Goal: Task Accomplishment & Management: Manage account settings

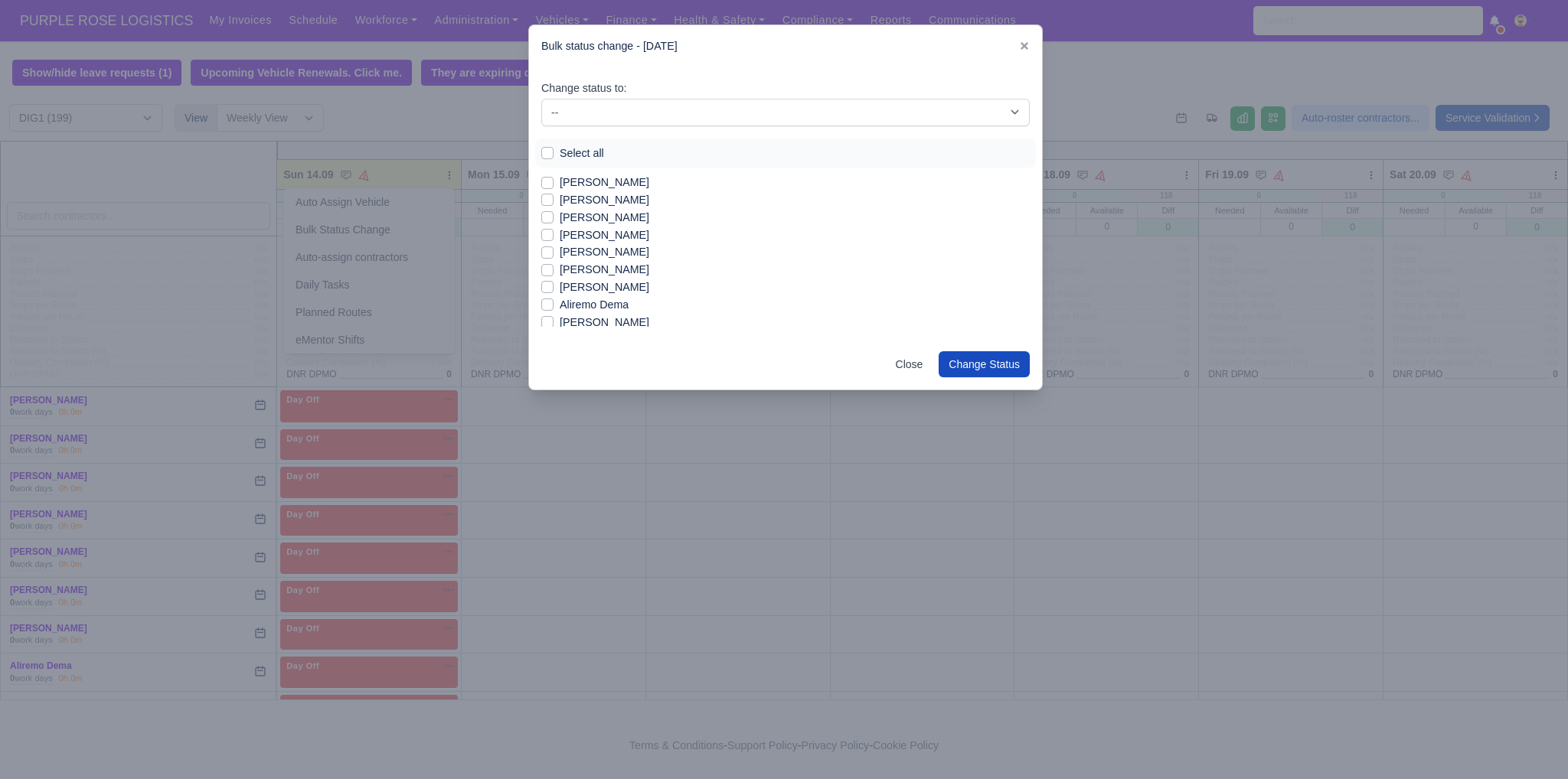
click at [571, 199] on label "Abdullah Dahir" at bounding box center [604, 200] width 90 height 18
click at [553, 199] on input "Abdullah Dahir" at bounding box center [547, 197] width 12 height 12
checkbox input "true"
click at [617, 252] on label "Ahmet Kocaturk" at bounding box center [604, 252] width 90 height 18
click at [553, 252] on input "Ahmet Kocaturk" at bounding box center [547, 249] width 12 height 12
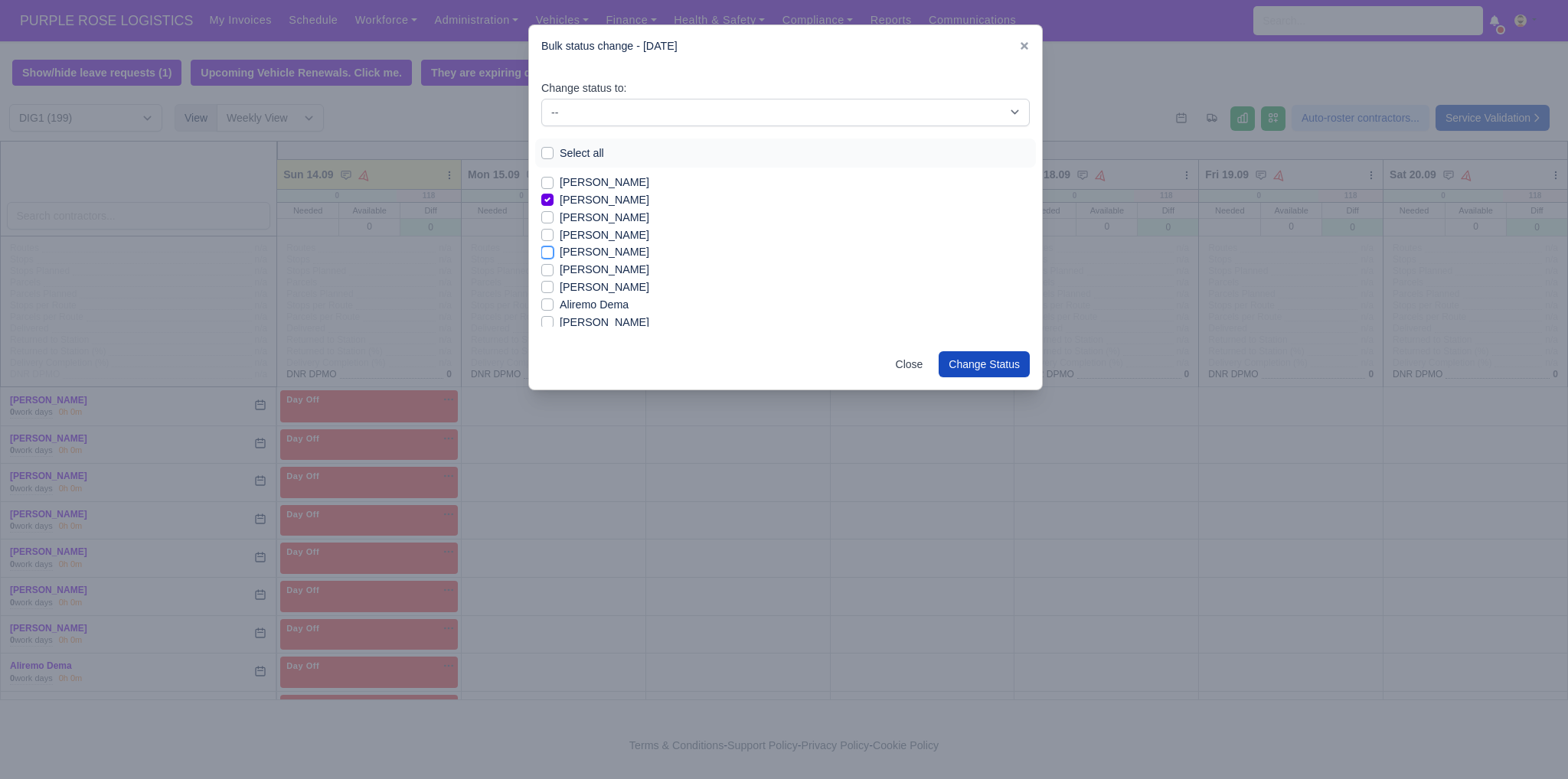
checkbox input "true"
click at [591, 285] on label "Anwal Anwal" at bounding box center [604, 282] width 90 height 18
click at [553, 285] on input "Anwal Anwal" at bounding box center [547, 279] width 12 height 12
checkbox input "true"
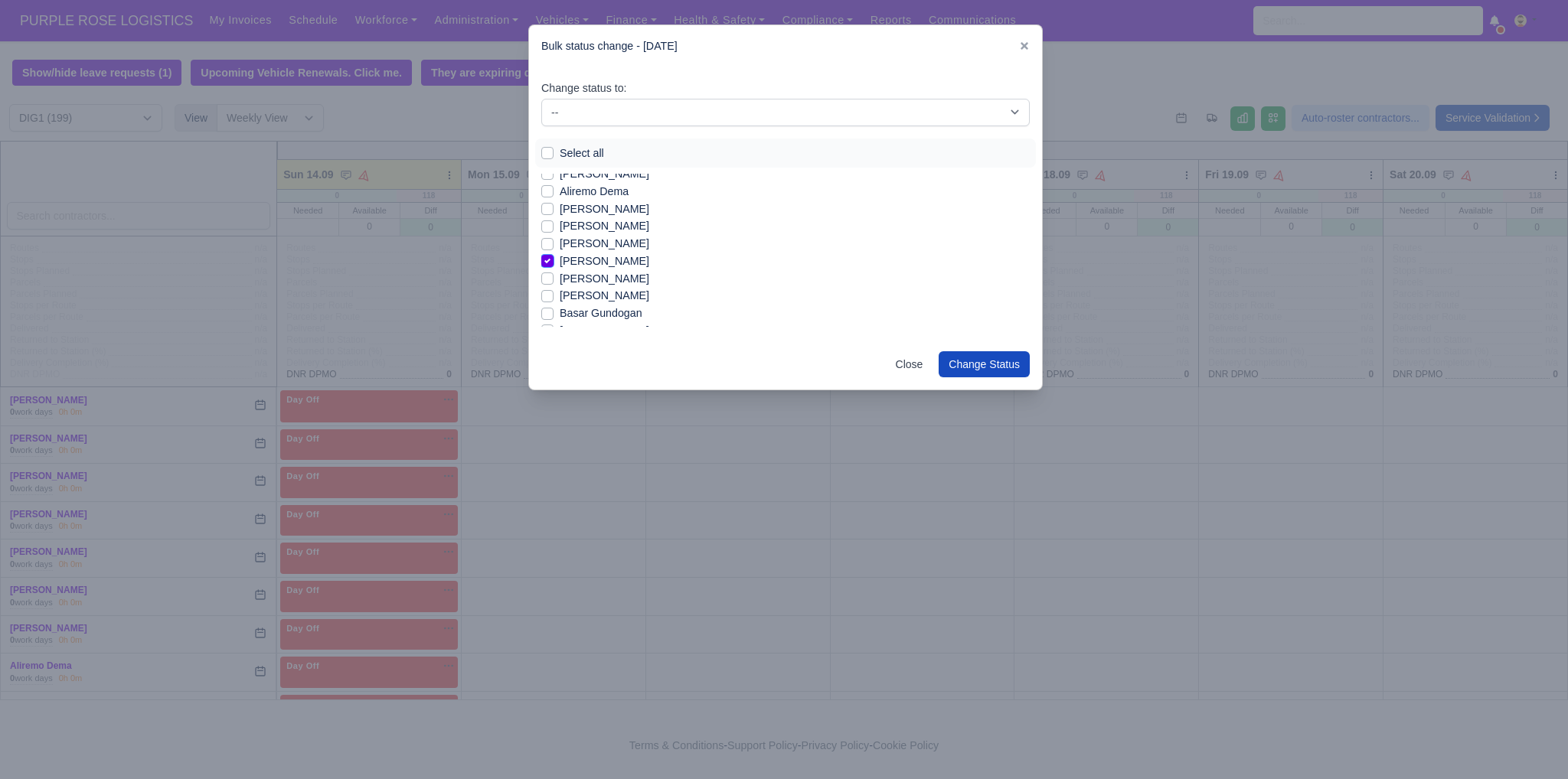
scroll to position [122, 0]
click at [615, 326] on label "Berkay Koroglu" at bounding box center [604, 322] width 90 height 18
click at [553, 326] on input "Berkay Koroglu" at bounding box center [547, 319] width 12 height 12
click at [615, 326] on label "Berkay Koroglu" at bounding box center [604, 322] width 90 height 18
click at [553, 326] on input "Berkay Koroglu" at bounding box center [547, 319] width 12 height 12
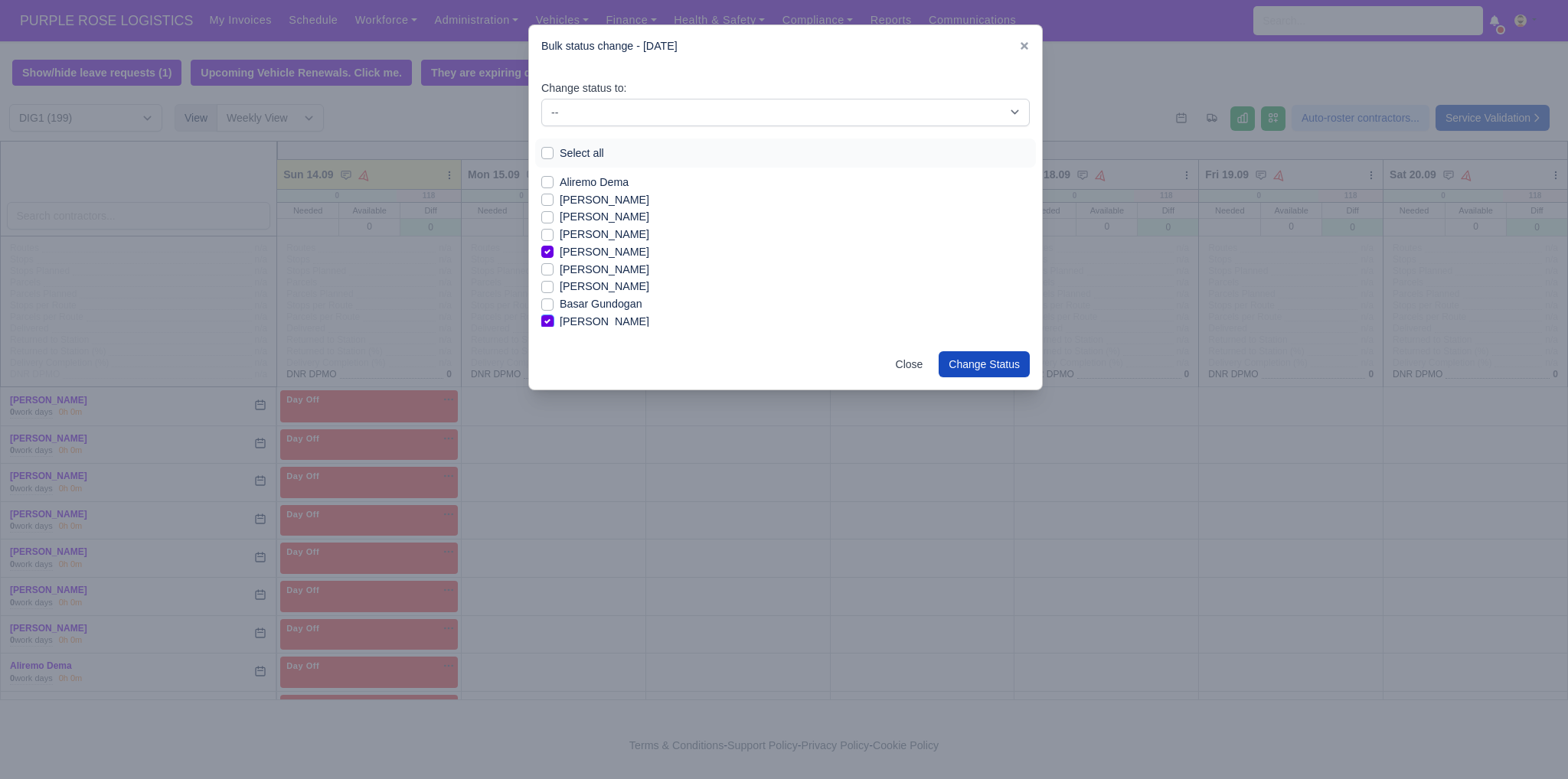
checkbox input "false"
click at [606, 310] on label "Berkay Turus" at bounding box center [592, 309] width 64 height 18
click at [553, 310] on input "Berkay Turus" at bounding box center [547, 306] width 12 height 12
checkbox input "true"
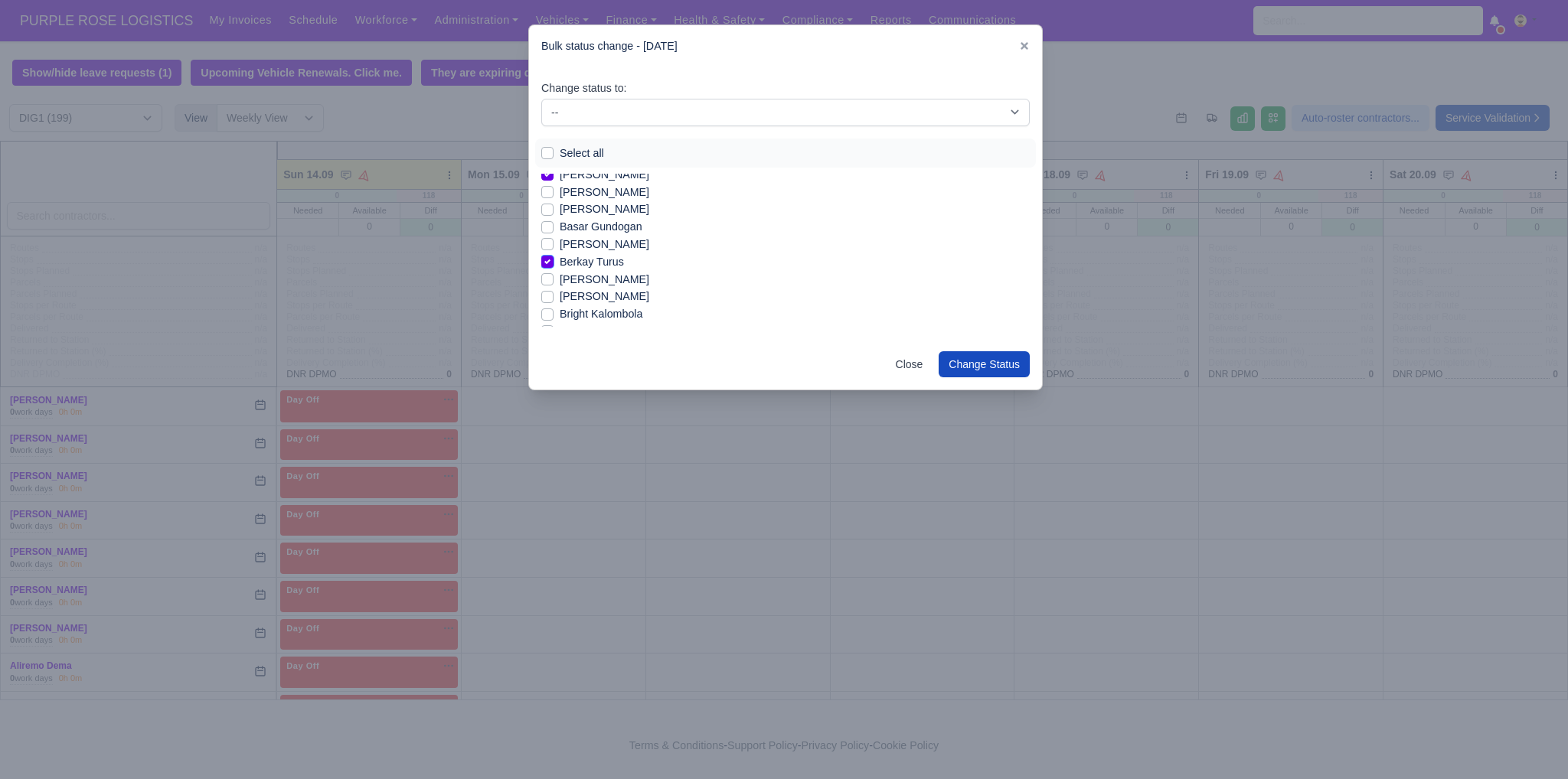
scroll to position [214, 0]
click at [597, 261] on label "Beverly Poku" at bounding box center [604, 265] width 90 height 18
click at [553, 261] on input "Beverly Poku" at bounding box center [547, 262] width 12 height 12
checkbox input "true"
click at [584, 319] on label "Bryan Jones" at bounding box center [604, 317] width 90 height 18
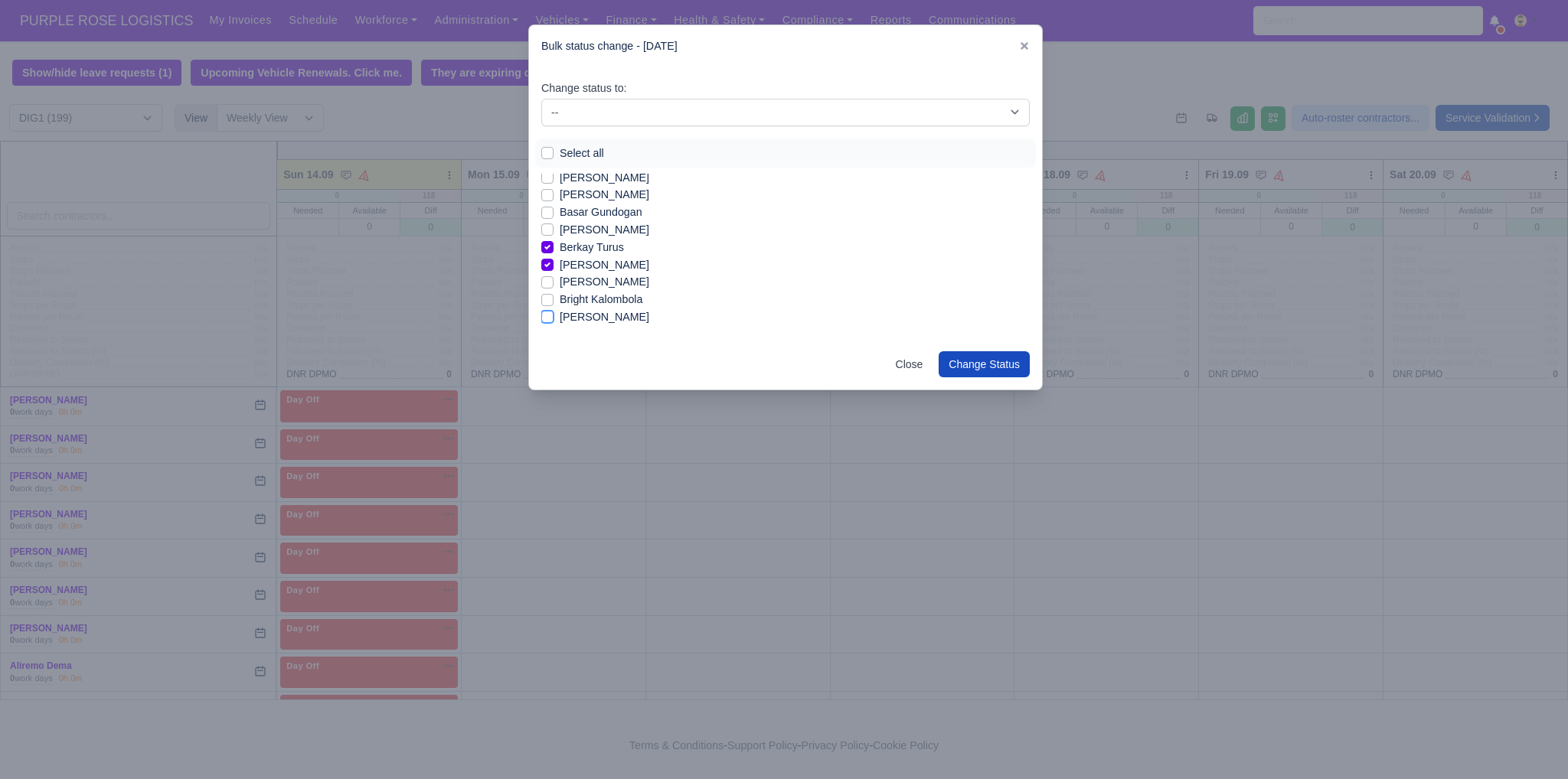
click at [553, 319] on input "Bryan Jones" at bounding box center [547, 314] width 12 height 12
checkbox input "true"
click at [605, 174] on label "Ashraf Elwafai" at bounding box center [604, 178] width 90 height 18
click at [553, 174] on input "Ashraf Elwafai" at bounding box center [547, 175] width 12 height 12
checkbox input "true"
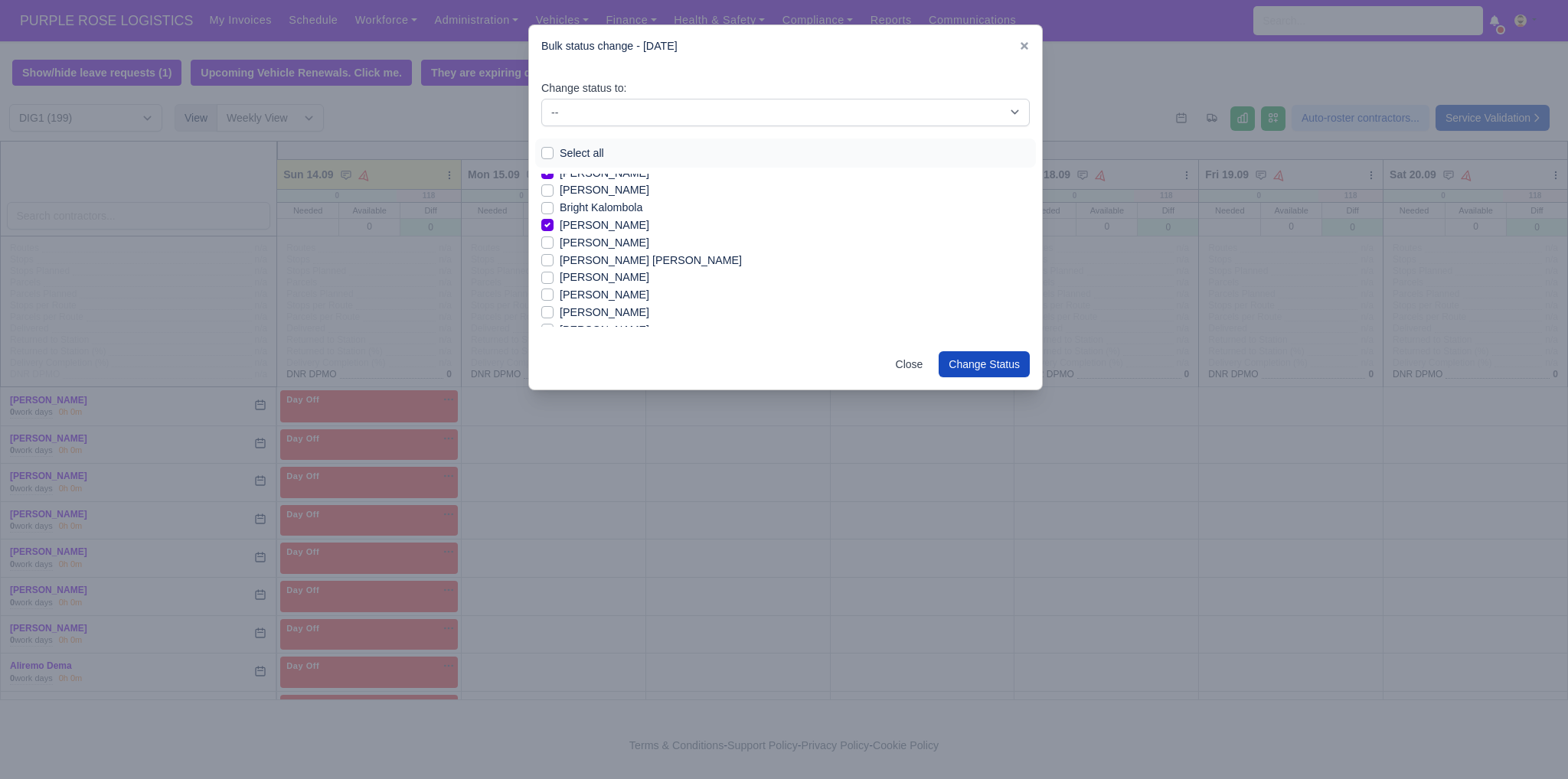
scroll to position [337, 0]
click at [590, 300] on label "Dimitar Dimitrov" at bounding box center [604, 299] width 90 height 18
click at [553, 300] on input "Dimitar Dimitrov" at bounding box center [547, 296] width 12 height 12
checkbox input "true"
click at [589, 313] on label "Drini Bytyqi" at bounding box center [604, 316] width 90 height 18
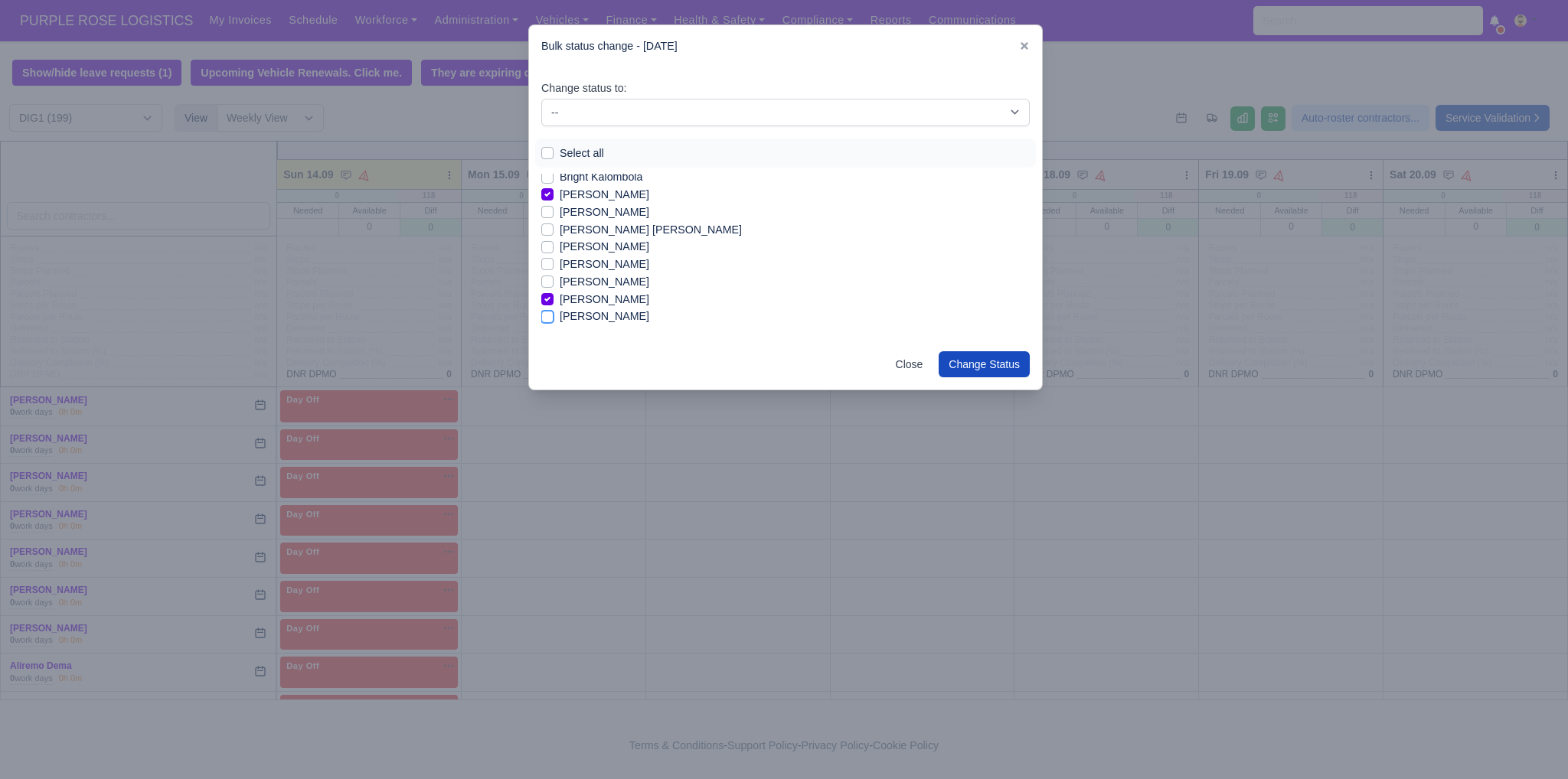
click at [553, 313] on input "Drini Bytyqi" at bounding box center [547, 313] width 12 height 12
checkbox input "true"
click at [592, 262] on label "Foyez Khan" at bounding box center [604, 268] width 90 height 18
click at [553, 262] on input "Foyez Khan" at bounding box center [547, 265] width 12 height 12
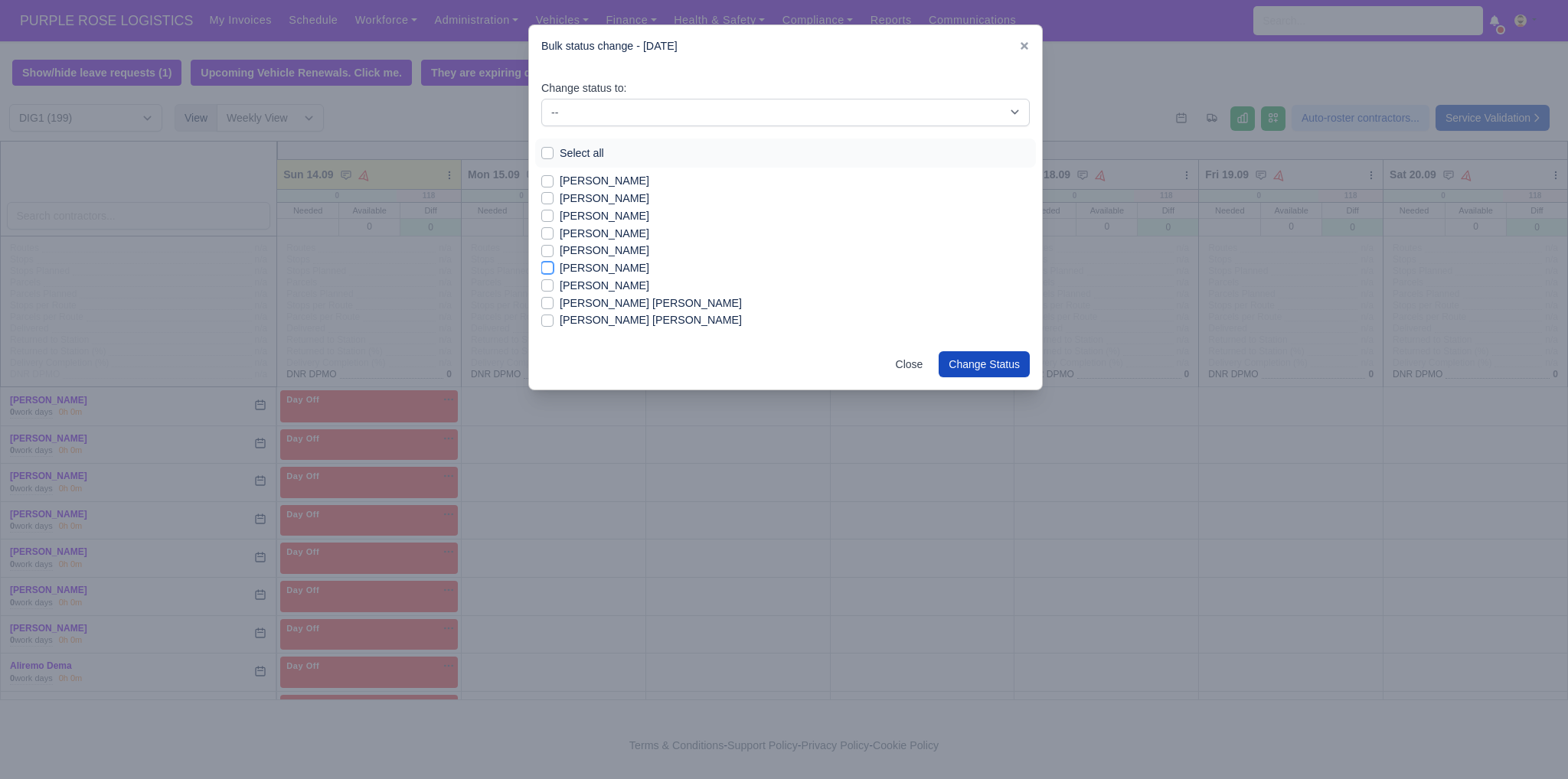
checkbox input "true"
click at [626, 286] on label "Gideon Atobamrere" at bounding box center [604, 286] width 90 height 18
click at [553, 286] on input "Gideon Atobamrere" at bounding box center [547, 283] width 12 height 12
checkbox input "true"
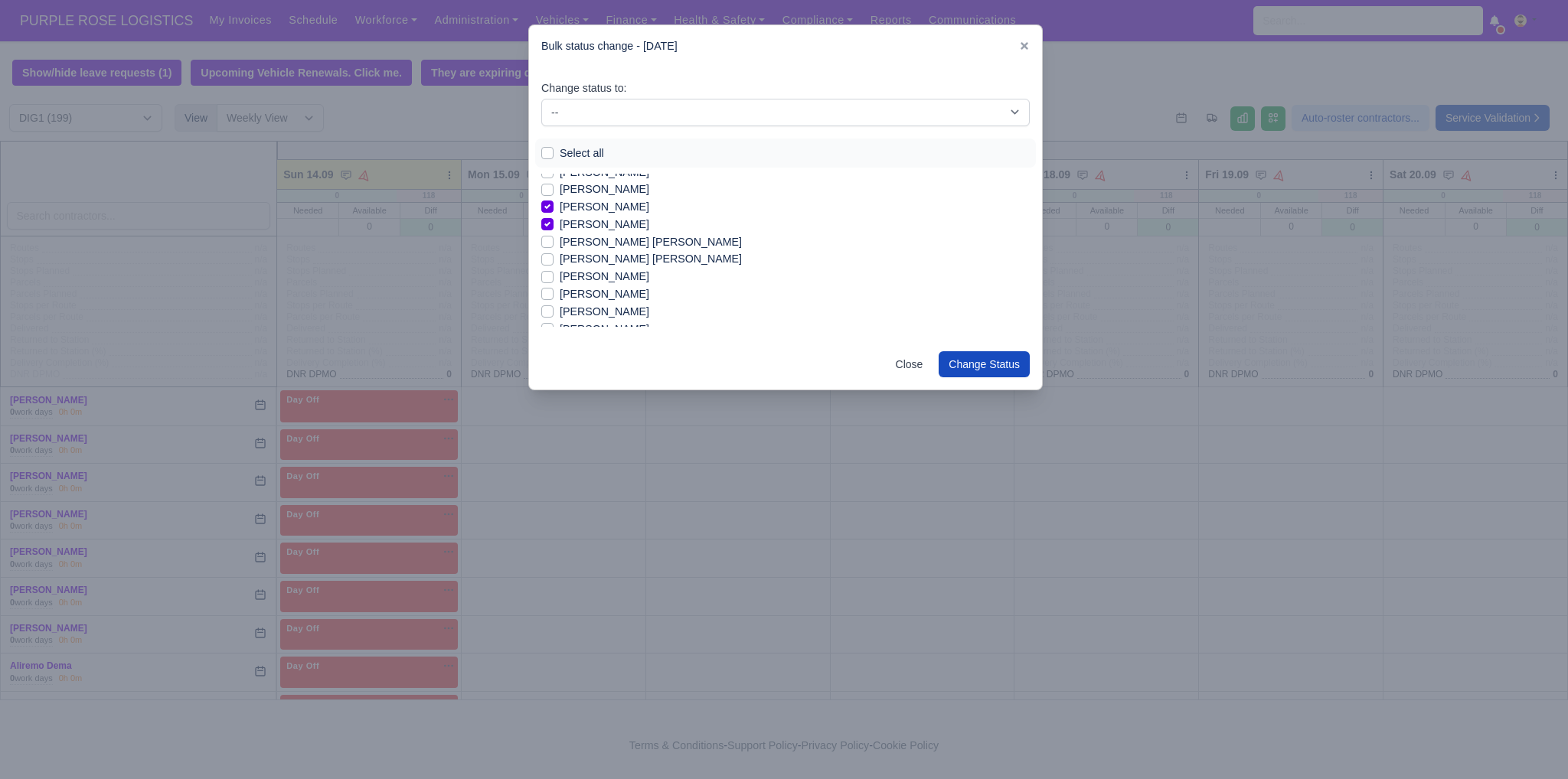
click at [595, 276] on label "Gyursoy Mehmed" at bounding box center [604, 276] width 90 height 18
click at [553, 276] on input "Gyursoy Mehmed" at bounding box center [547, 274] width 12 height 12
checkbox input "true"
click at [579, 301] on label "Ibrahima Diallo" at bounding box center [604, 302] width 90 height 18
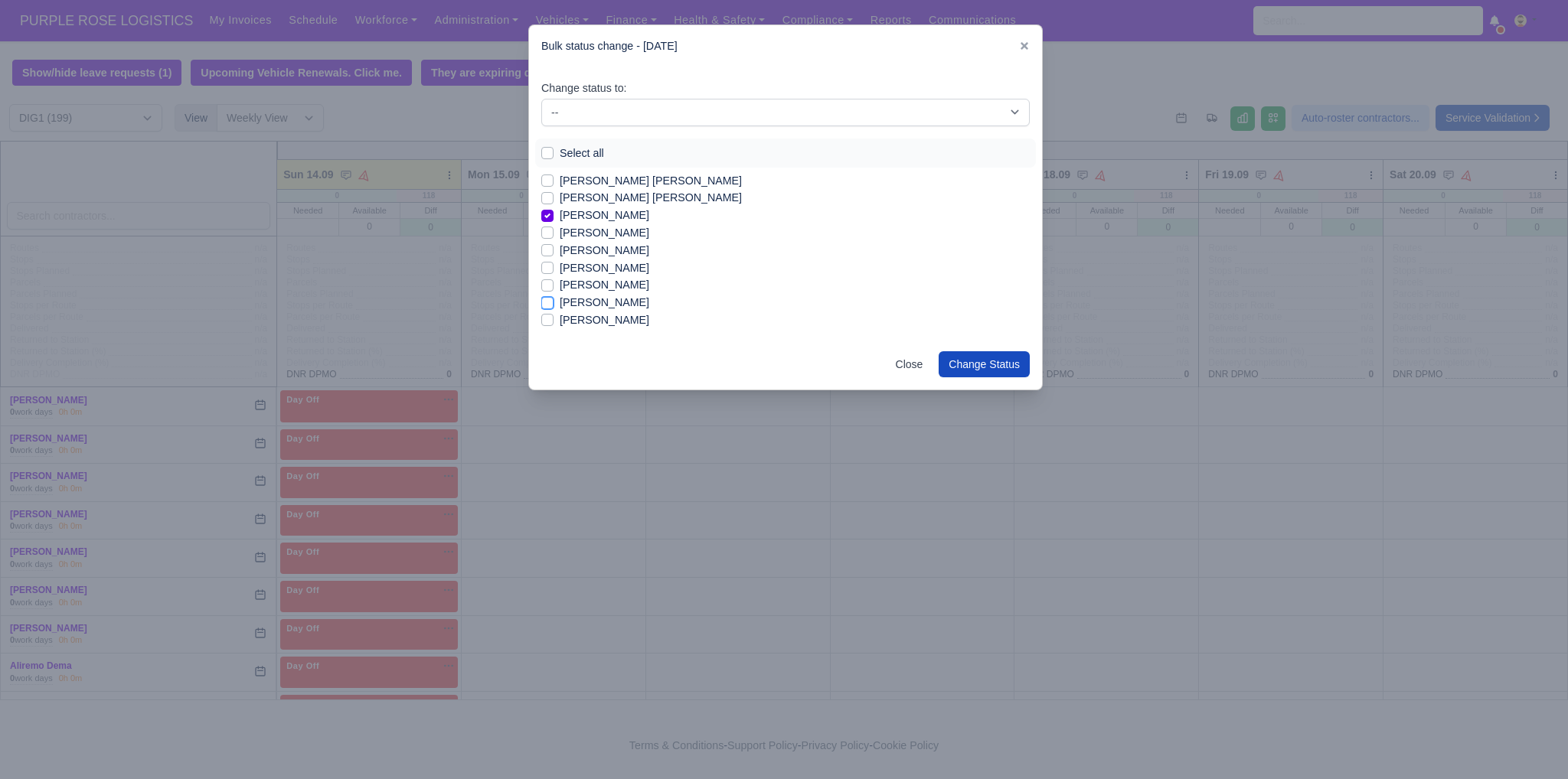
click at [553, 301] on input "Ibrahima Diallo" at bounding box center [547, 299] width 12 height 12
checkbox input "true"
click at [585, 316] on label "Ibrahima Djalo" at bounding box center [604, 320] width 90 height 18
click at [553, 316] on input "Ibrahima Djalo" at bounding box center [547, 317] width 12 height 12
checkbox input "true"
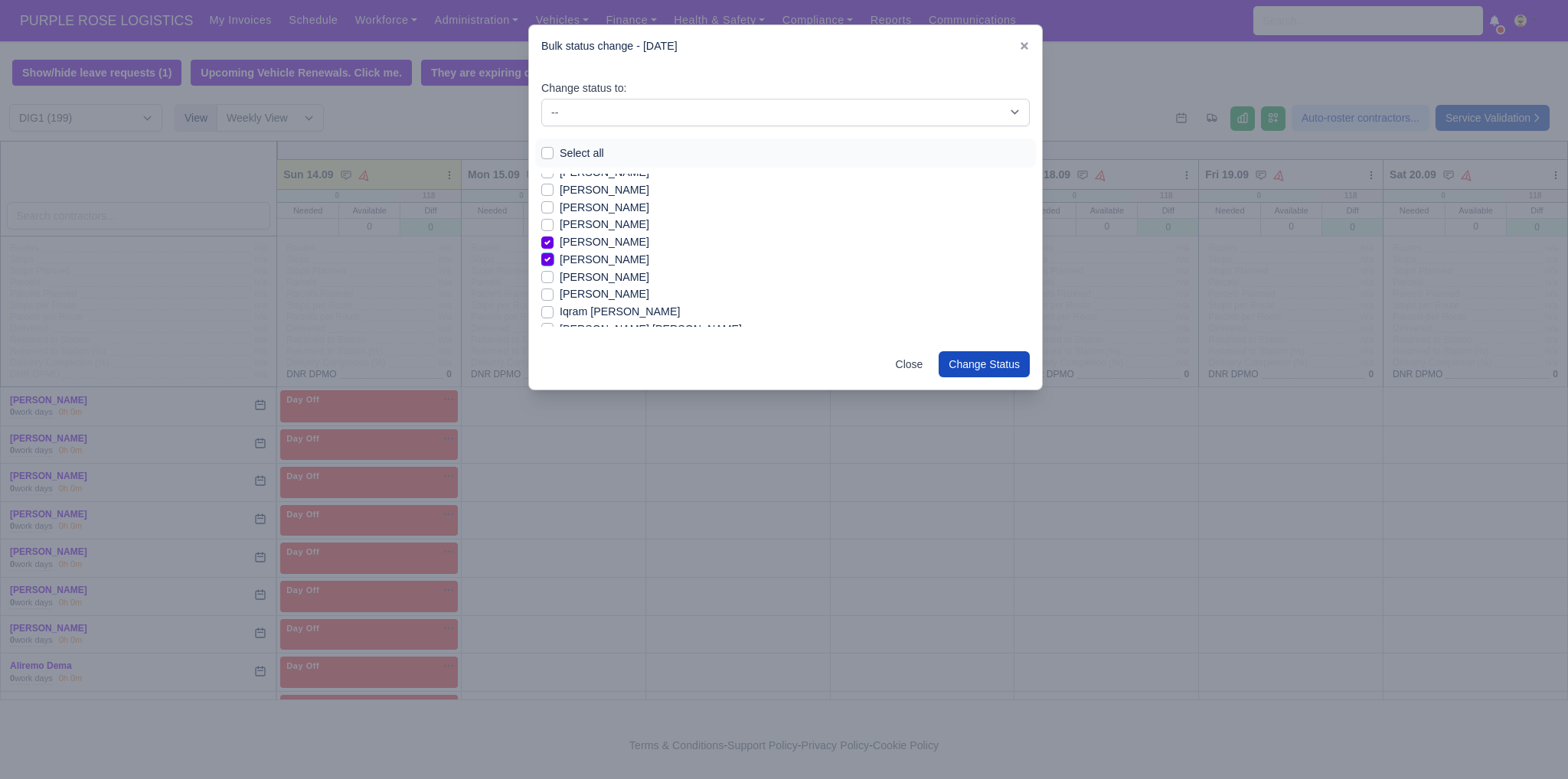
scroll to position [673, 0]
click at [609, 274] on label "Ilia Ivankov Mitkov" at bounding box center [604, 276] width 90 height 18
click at [553, 274] on input "Ilia Ivankov Mitkov" at bounding box center [547, 274] width 12 height 12
checkbox input "true"
click at [610, 292] on label "Imran Usmani" at bounding box center [604, 293] width 90 height 18
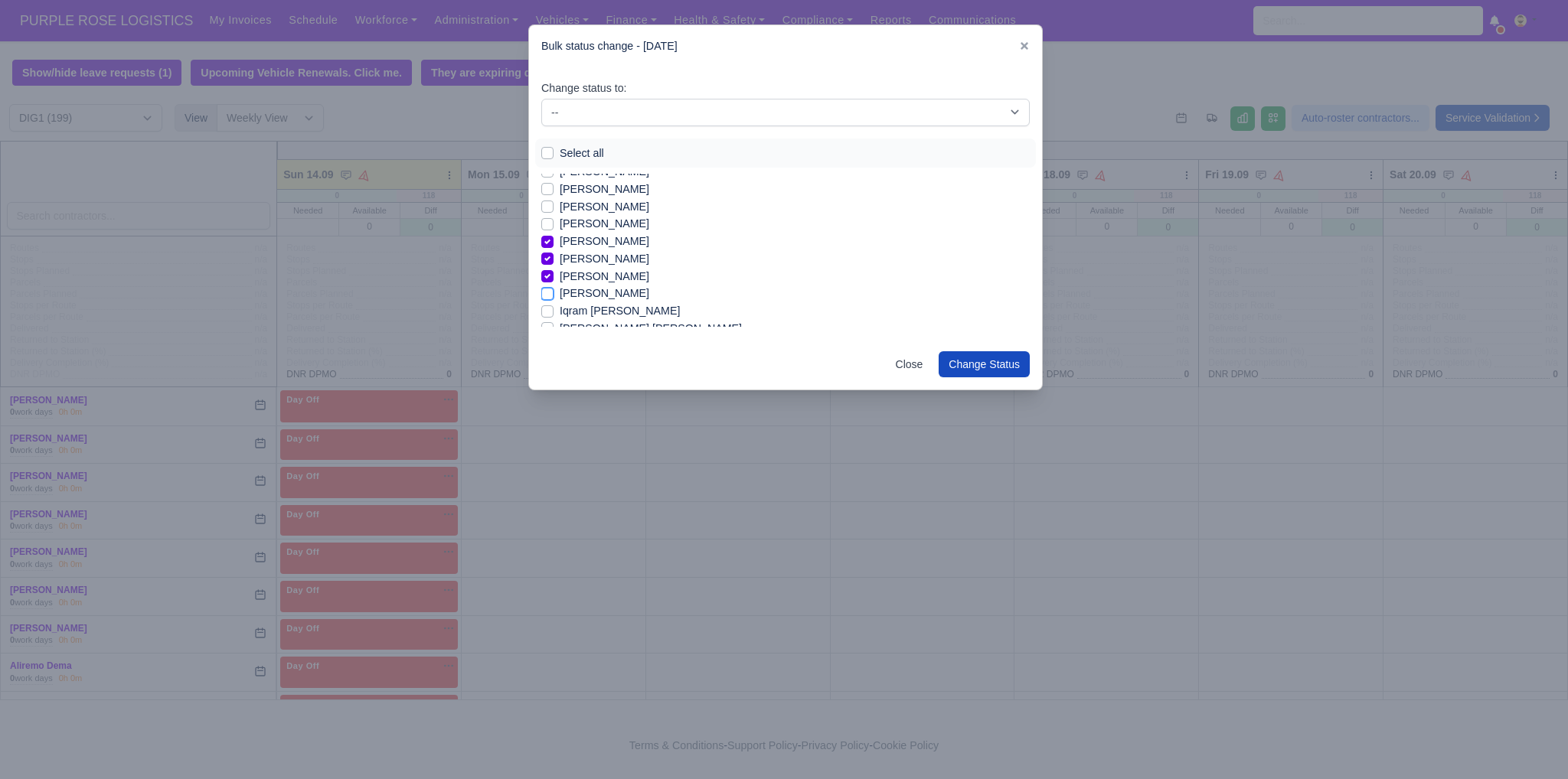
click at [553, 292] on input "Imran Usmani" at bounding box center [547, 291] width 12 height 12
checkbox input "true"
click at [629, 285] on label "Joseph Blansy Basuamina" at bounding box center [633, 284] width 147 height 18
click at [553, 285] on input "Joseph Blansy Basuamina" at bounding box center [547, 281] width 12 height 12
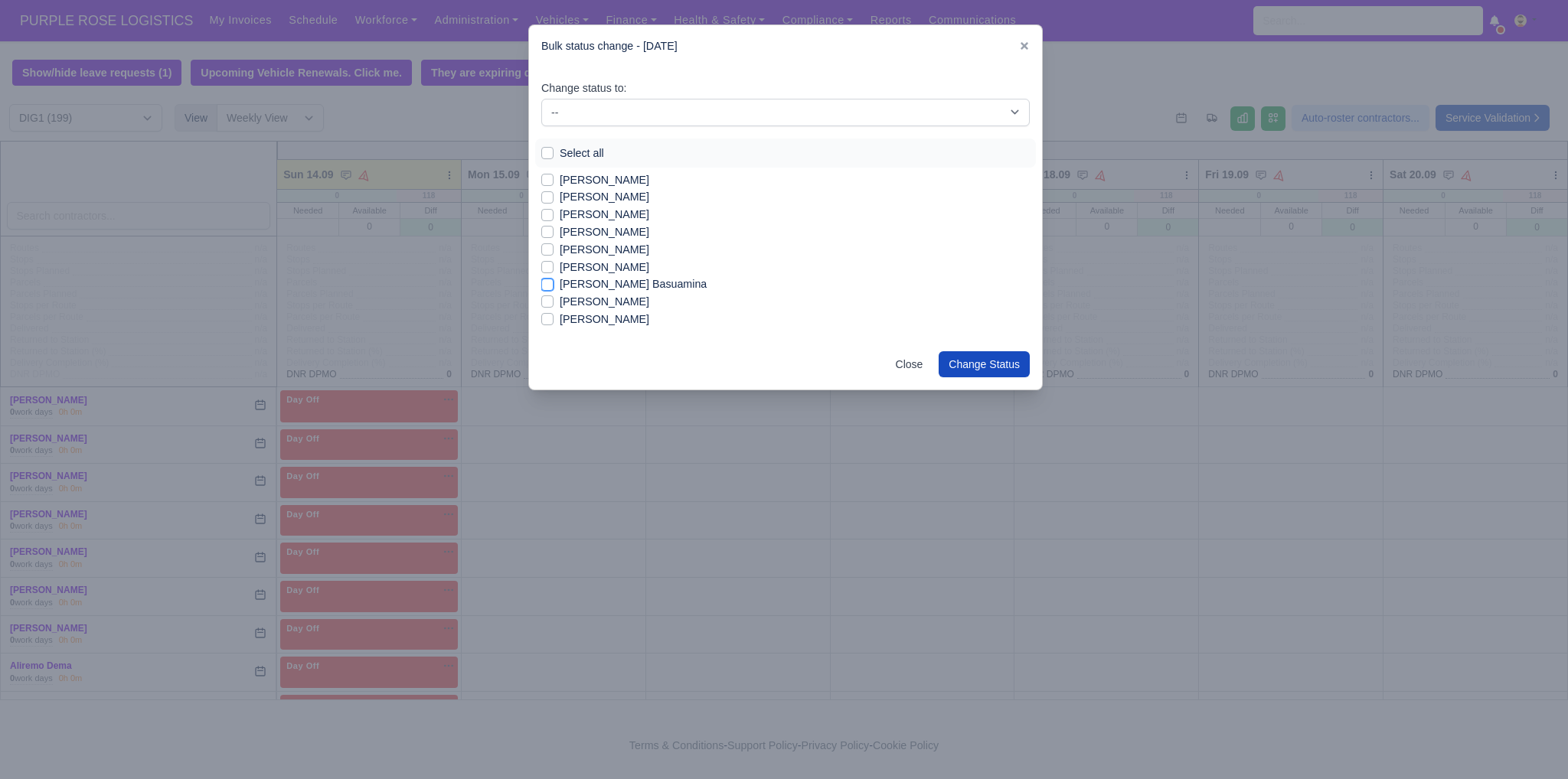
checkbox input "true"
click at [569, 279] on label "Kai grant" at bounding box center [604, 275] width 90 height 18
click at [553, 279] on input "Kai grant" at bounding box center [547, 273] width 12 height 12
checkbox input "true"
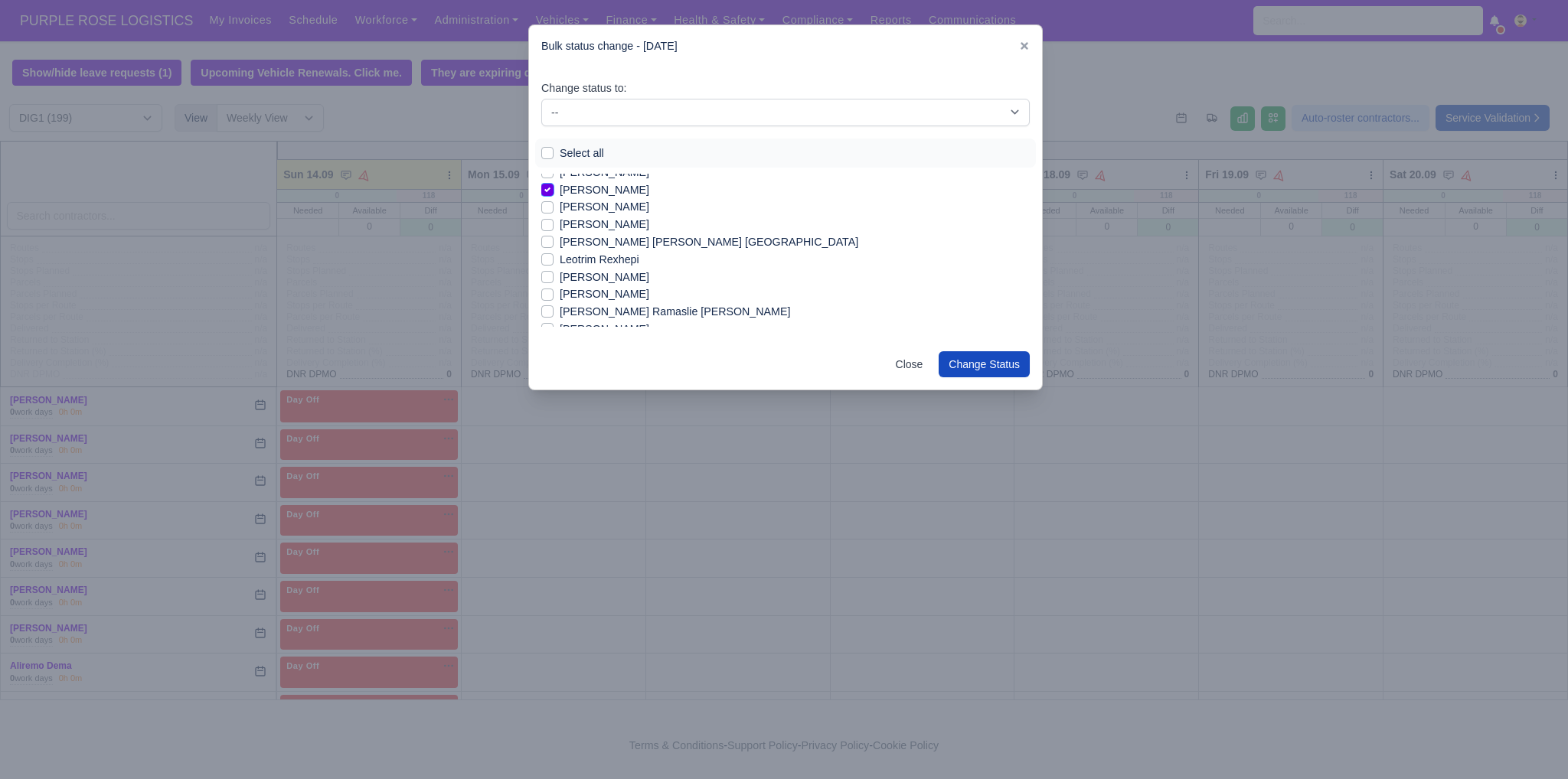
scroll to position [1010, 0]
click at [576, 257] on label "Leotrim Rexhepi" at bounding box center [599, 254] width 80 height 18
click at [553, 257] on input "Leotrim Rexhepi" at bounding box center [547, 251] width 12 height 12
checkbox input "true"
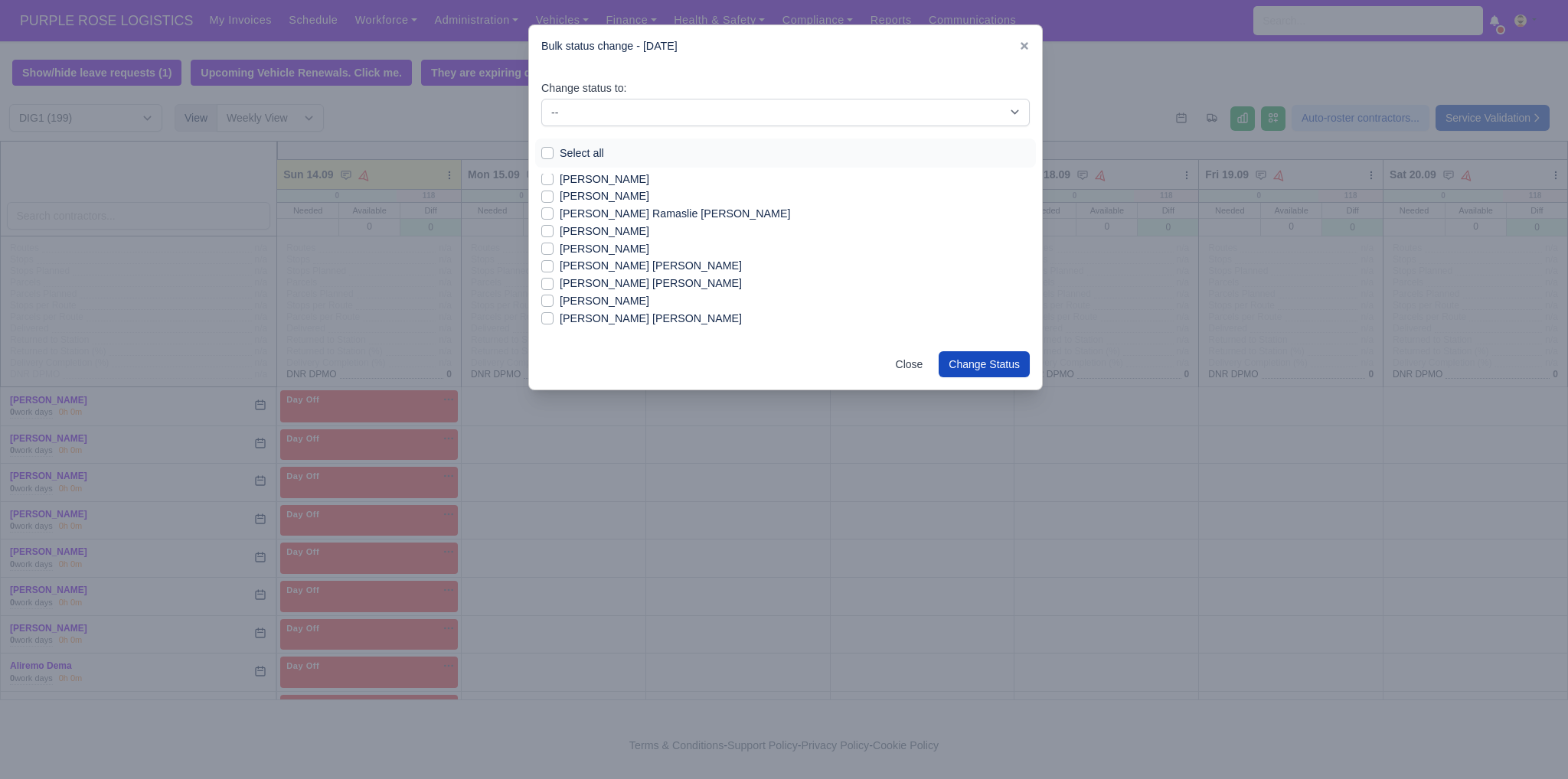
click at [631, 245] on label "Maksym Dmytryshyn" at bounding box center [604, 249] width 90 height 18
click at [553, 245] on input "Maksym Dmytryshyn" at bounding box center [547, 246] width 12 height 12
checkbox input "true"
click at [665, 282] on label "Mohamed Omar Sharif" at bounding box center [650, 283] width 182 height 18
click at [553, 282] on input "Mohamed Omar Sharif" at bounding box center [547, 280] width 12 height 12
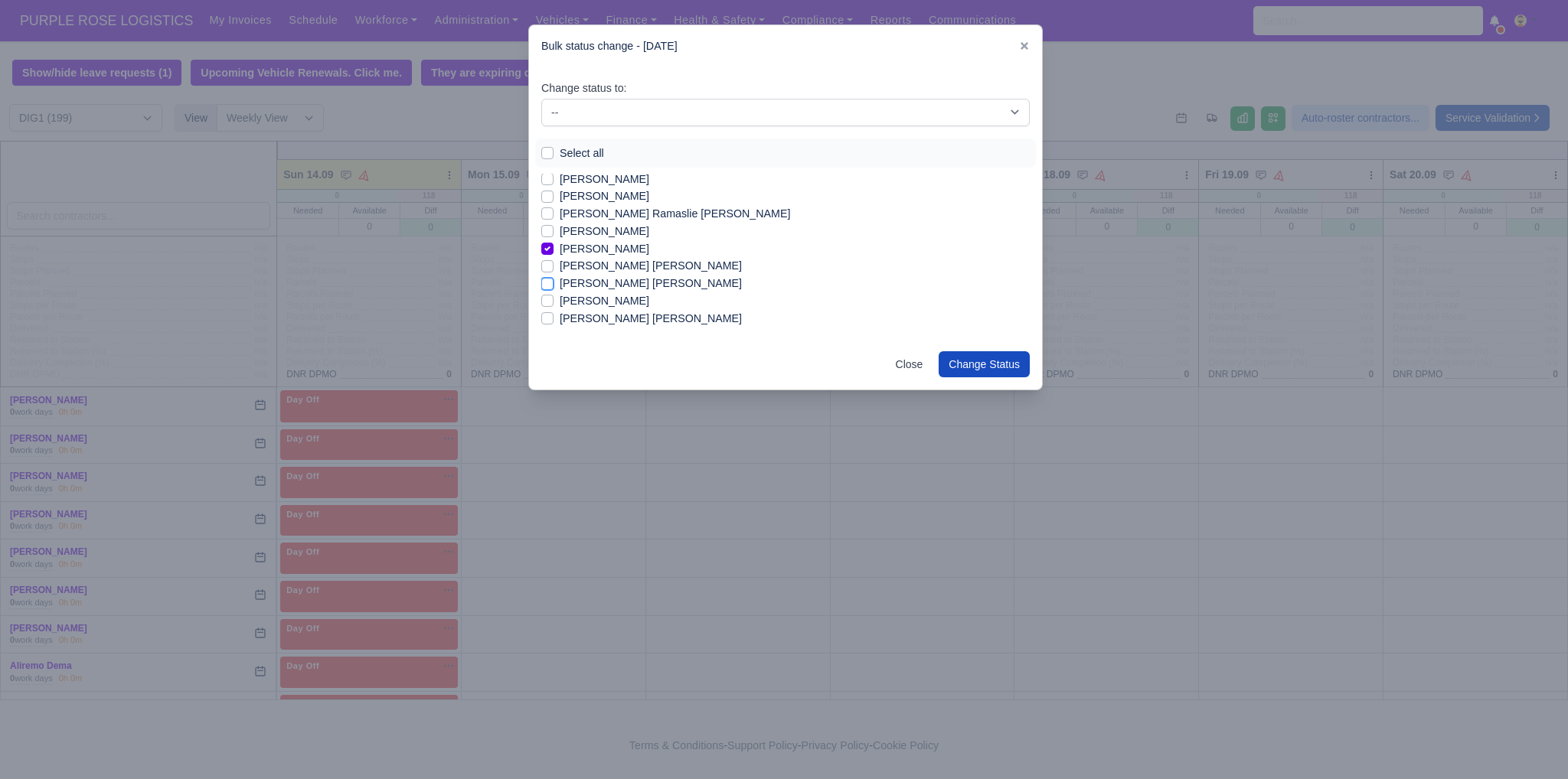
checkbox input "true"
click at [609, 280] on label "Muhammad Farooq" at bounding box center [604, 278] width 90 height 18
click at [553, 280] on input "Muhammad Farooq" at bounding box center [547, 275] width 12 height 12
checkbox input "true"
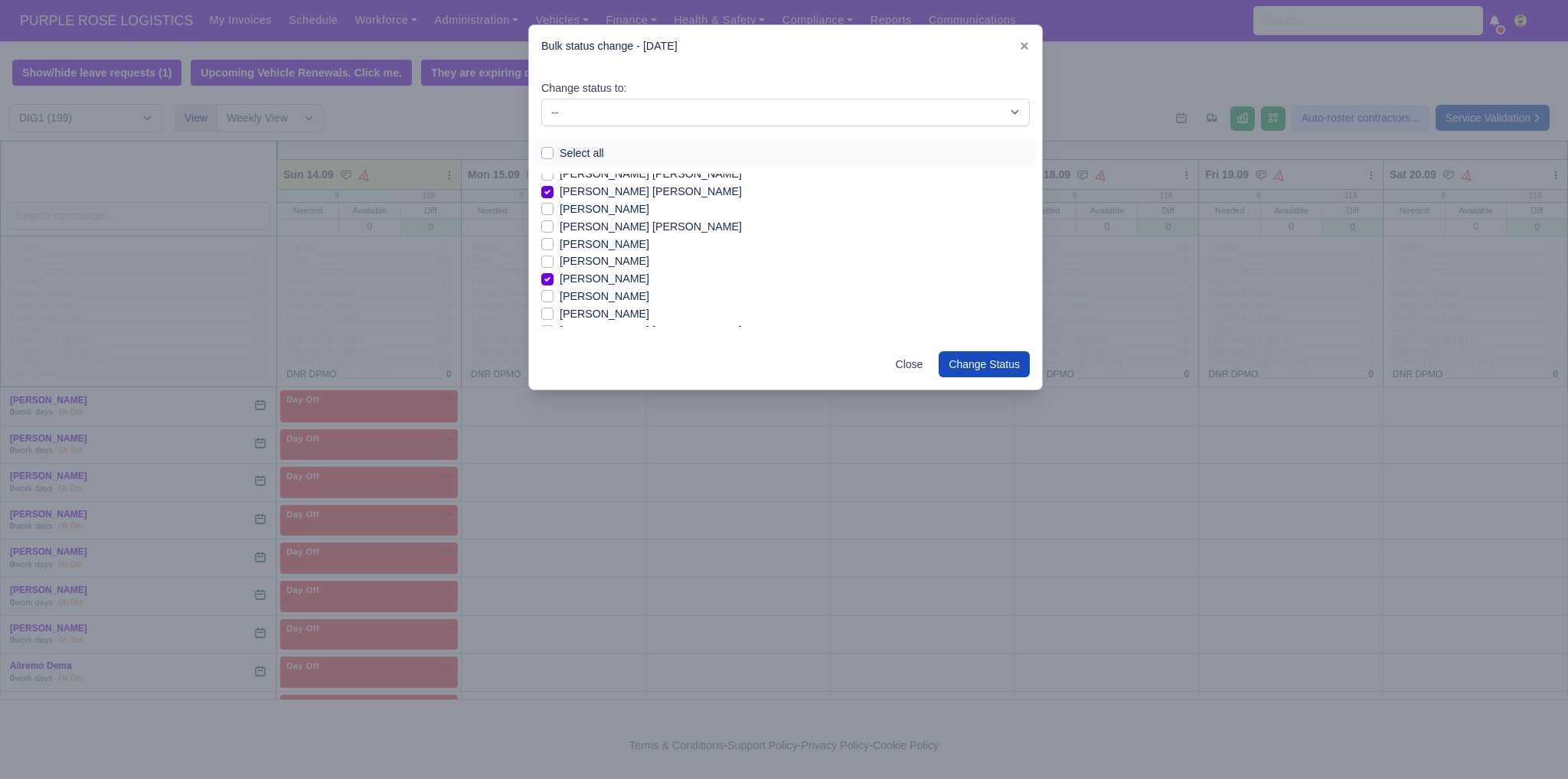
click at [614, 294] on label "Muhammad Waleed Jamil" at bounding box center [604, 296] width 90 height 18
click at [553, 294] on input "Muhammad Waleed Jamil" at bounding box center [547, 293] width 12 height 12
checkbox input "true"
click at [589, 308] on label "Mykola Pastushenko" at bounding box center [604, 305] width 90 height 18
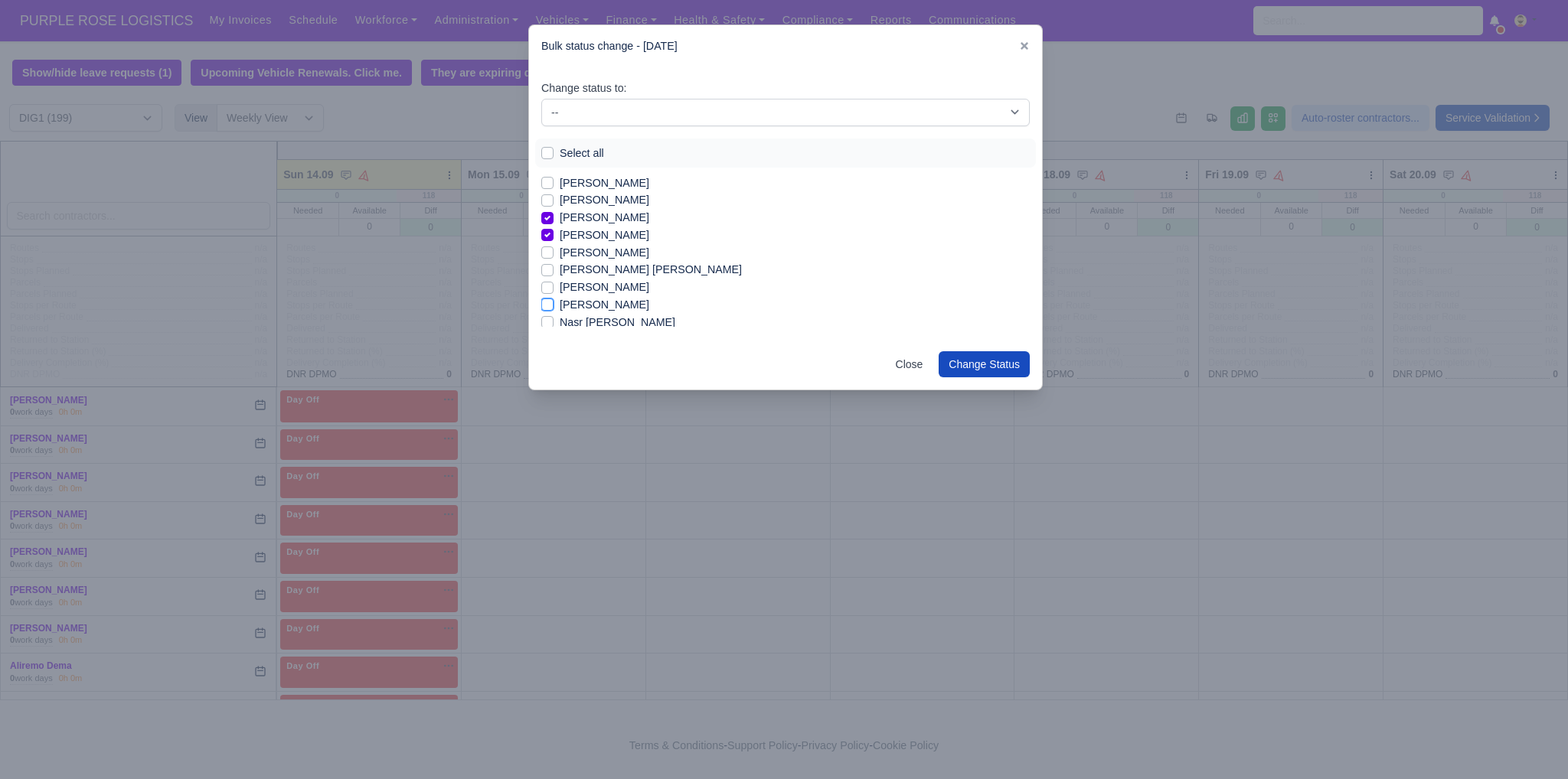
click at [553, 308] on input "Mykola Pastushenko" at bounding box center [547, 302] width 12 height 12
checkbox input "true"
click at [553, 297] on div "Phil Yeboah Quartey" at bounding box center [786, 291] width 489 height 18
click at [535, 286] on div "Change status to: -- Unasigned Available Day Off Stand By Other Depot Select al…" at bounding box center [786, 204] width 513 height 273
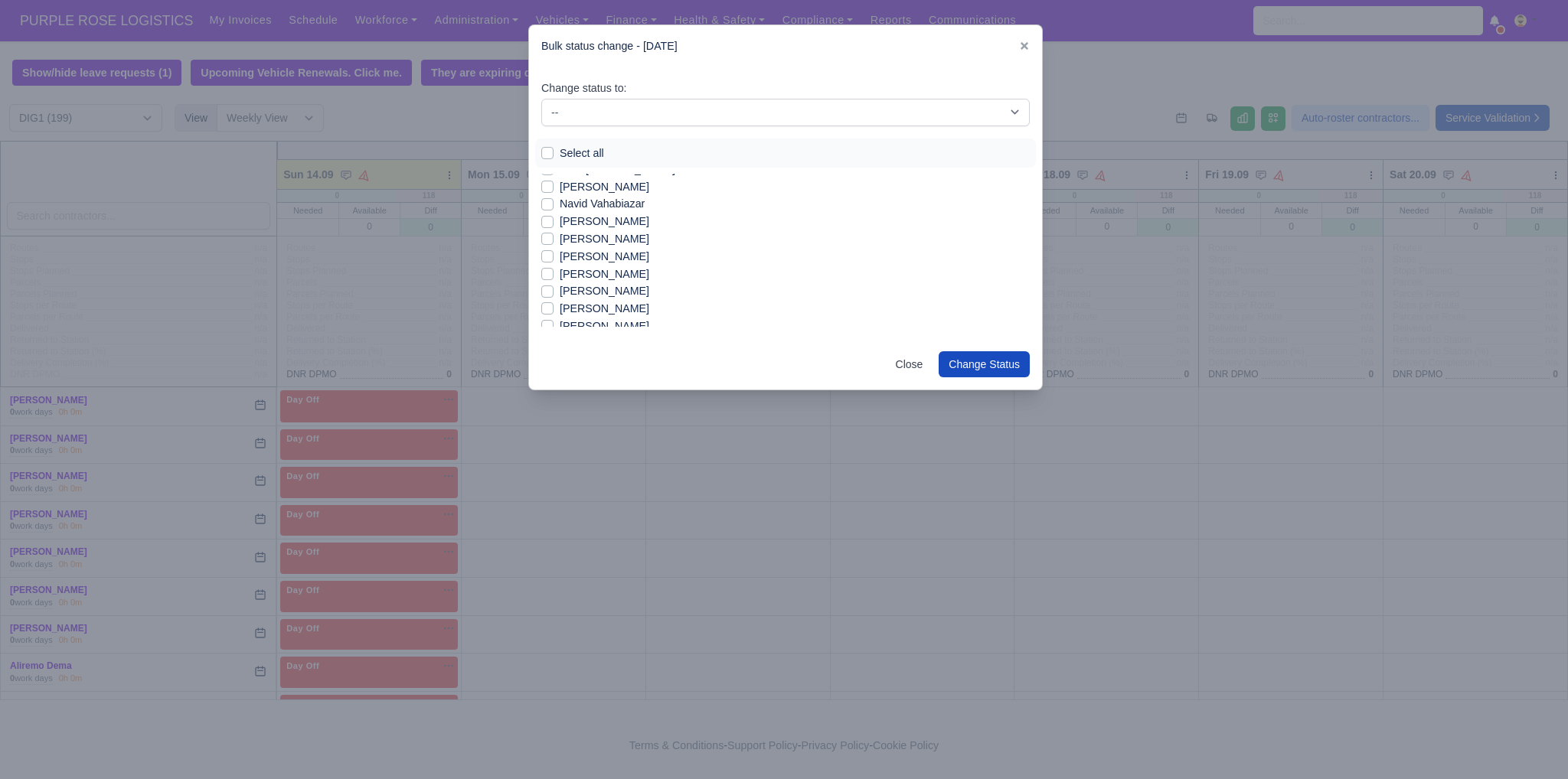
click at [560, 293] on label "Phil Yeboah Quartey" at bounding box center [604, 291] width 90 height 18
click at [542, 293] on input "Phil Yeboah Quartey" at bounding box center [547, 288] width 12 height 12
checkbox input "true"
click at [560, 307] on label "Qendrim Rexhepi" at bounding box center [604, 309] width 90 height 18
click at [548, 307] on input "Qendrim Rexhepi" at bounding box center [547, 306] width 12 height 12
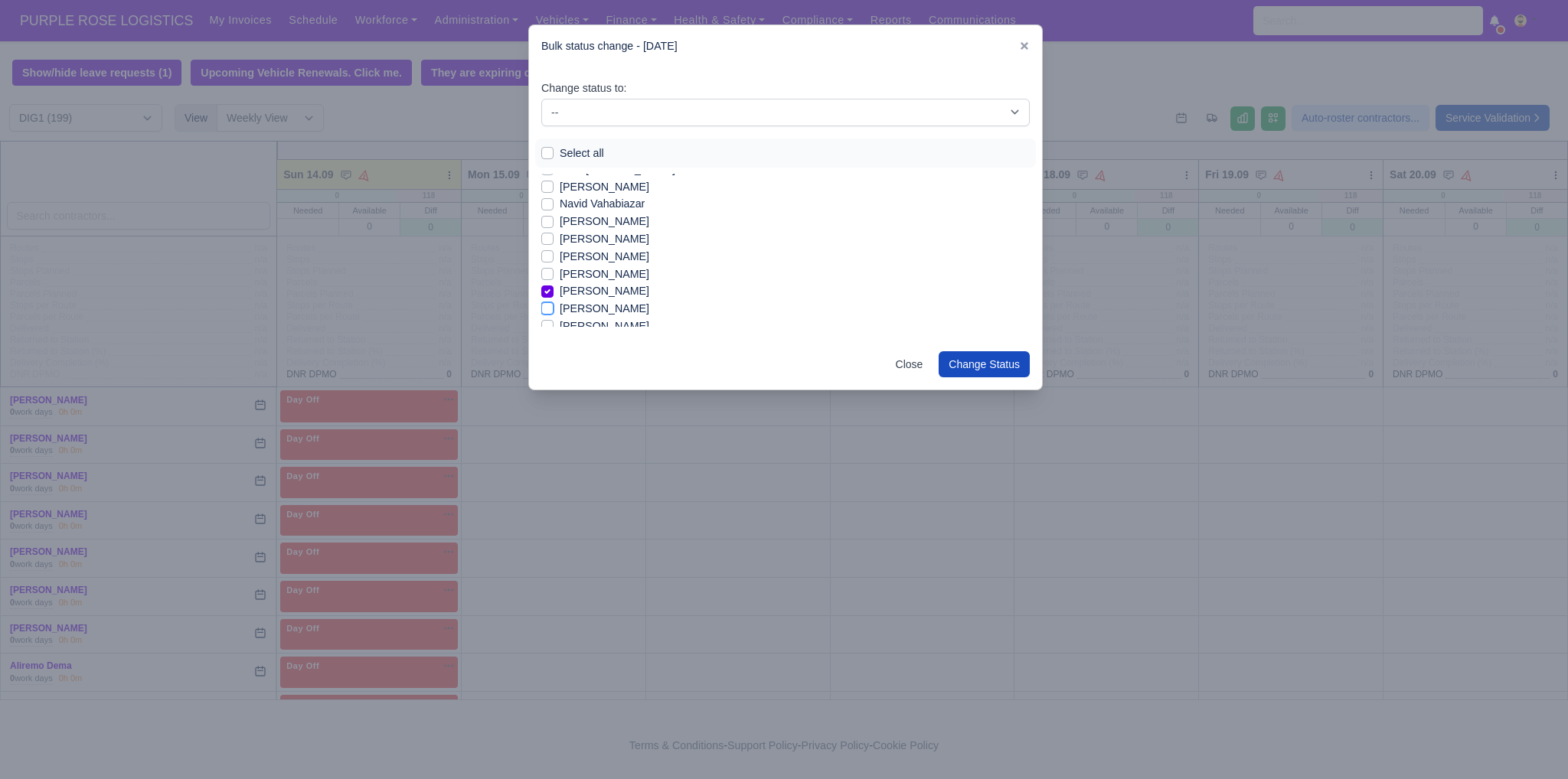
checkbox input "true"
click at [563, 270] on label "Raihan Tanvir" at bounding box center [604, 265] width 90 height 18
click at [553, 269] on input "Raihan Tanvir" at bounding box center [547, 262] width 12 height 12
checkbox input "true"
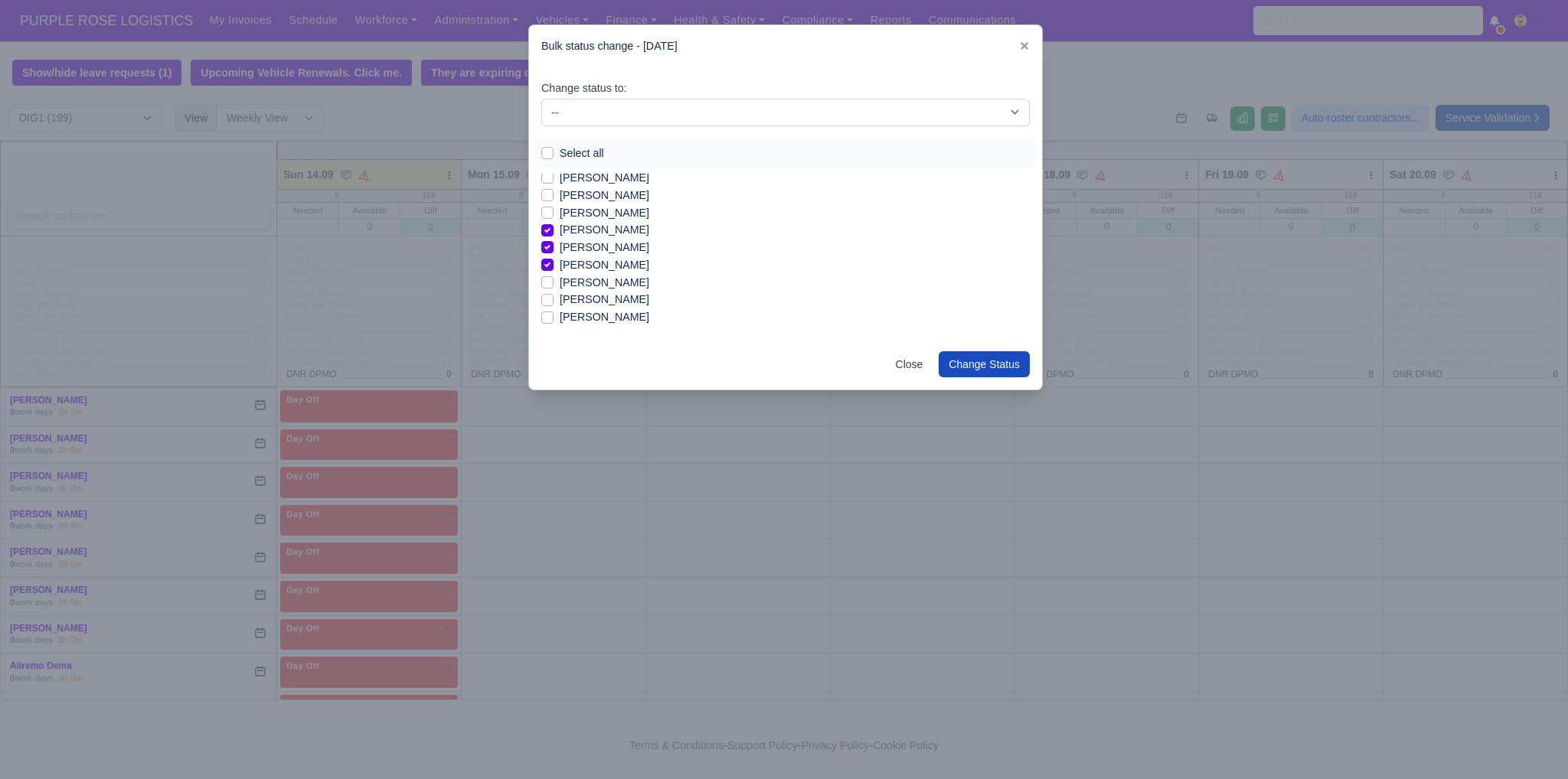
click at [565, 297] on label "Raul Rinne" at bounding box center [604, 299] width 90 height 18
click at [553, 297] on input "Raul Rinne" at bounding box center [547, 296] width 12 height 12
checkbox input "true"
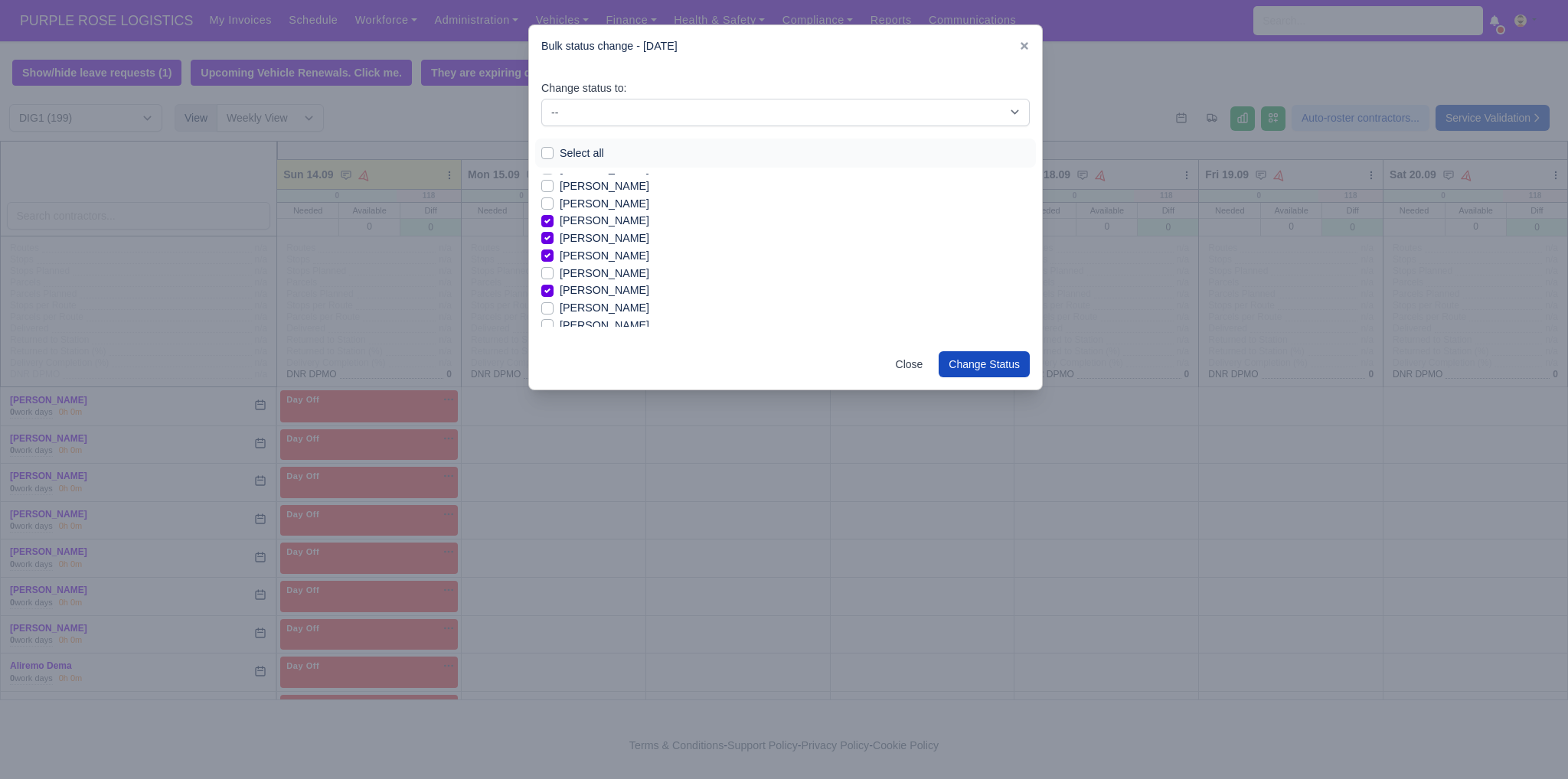
click at [601, 313] on label "Reece Bendela" at bounding box center [604, 308] width 90 height 18
click at [553, 311] on input "Reece Bendela" at bounding box center [547, 305] width 12 height 12
checkbox input "true"
click at [560, 272] on label "Saddam Karam" at bounding box center [604, 269] width 90 height 18
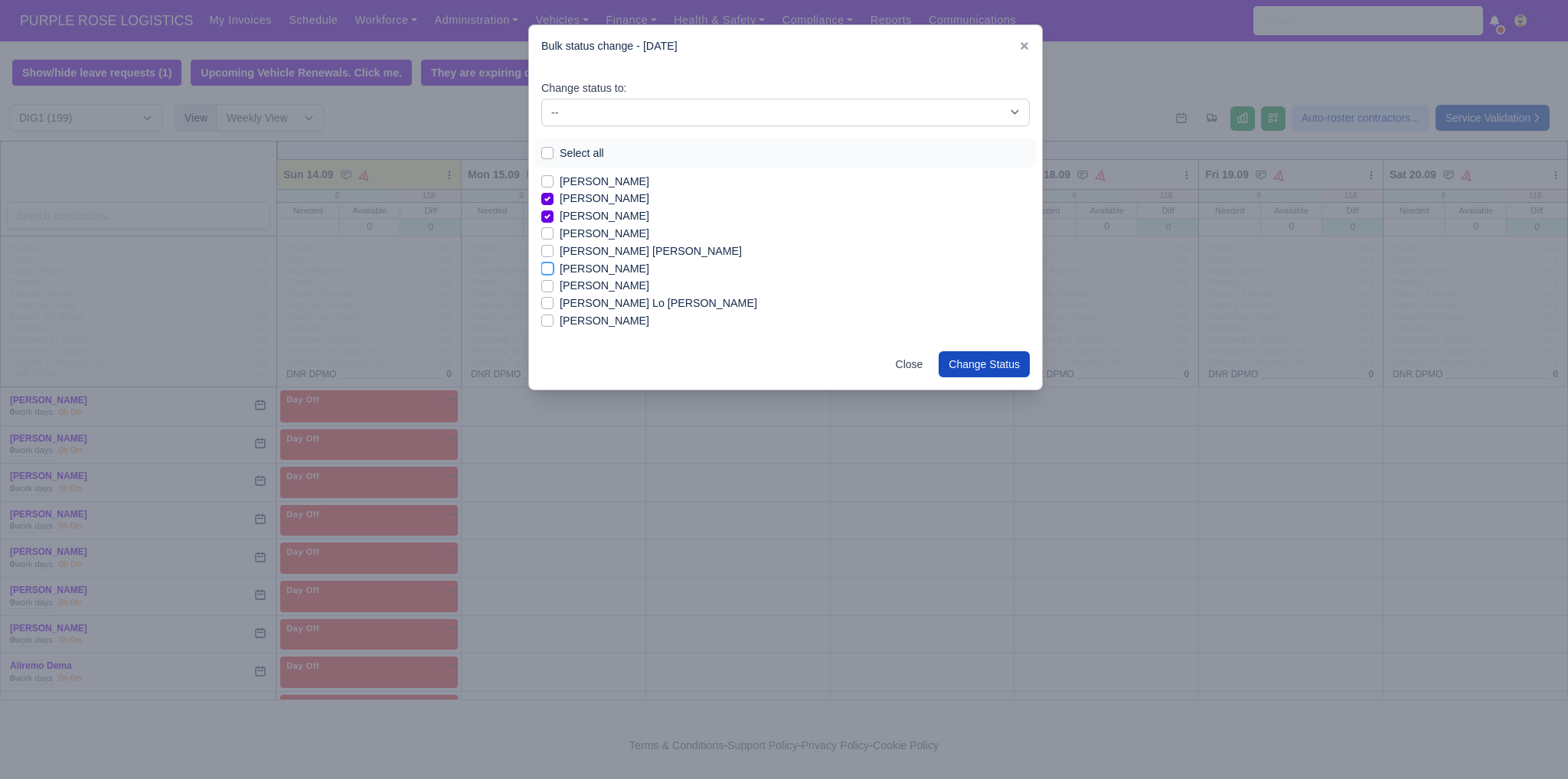
click at [545, 272] on input "Saddam Karam" at bounding box center [547, 266] width 12 height 12
checkbox input "true"
click at [565, 322] on label "Sezer Burak" at bounding box center [604, 321] width 90 height 18
click at [553, 322] on input "Sezer Burak" at bounding box center [547, 318] width 12 height 12
click at [565, 322] on label "Sezer Burak" at bounding box center [604, 321] width 90 height 18
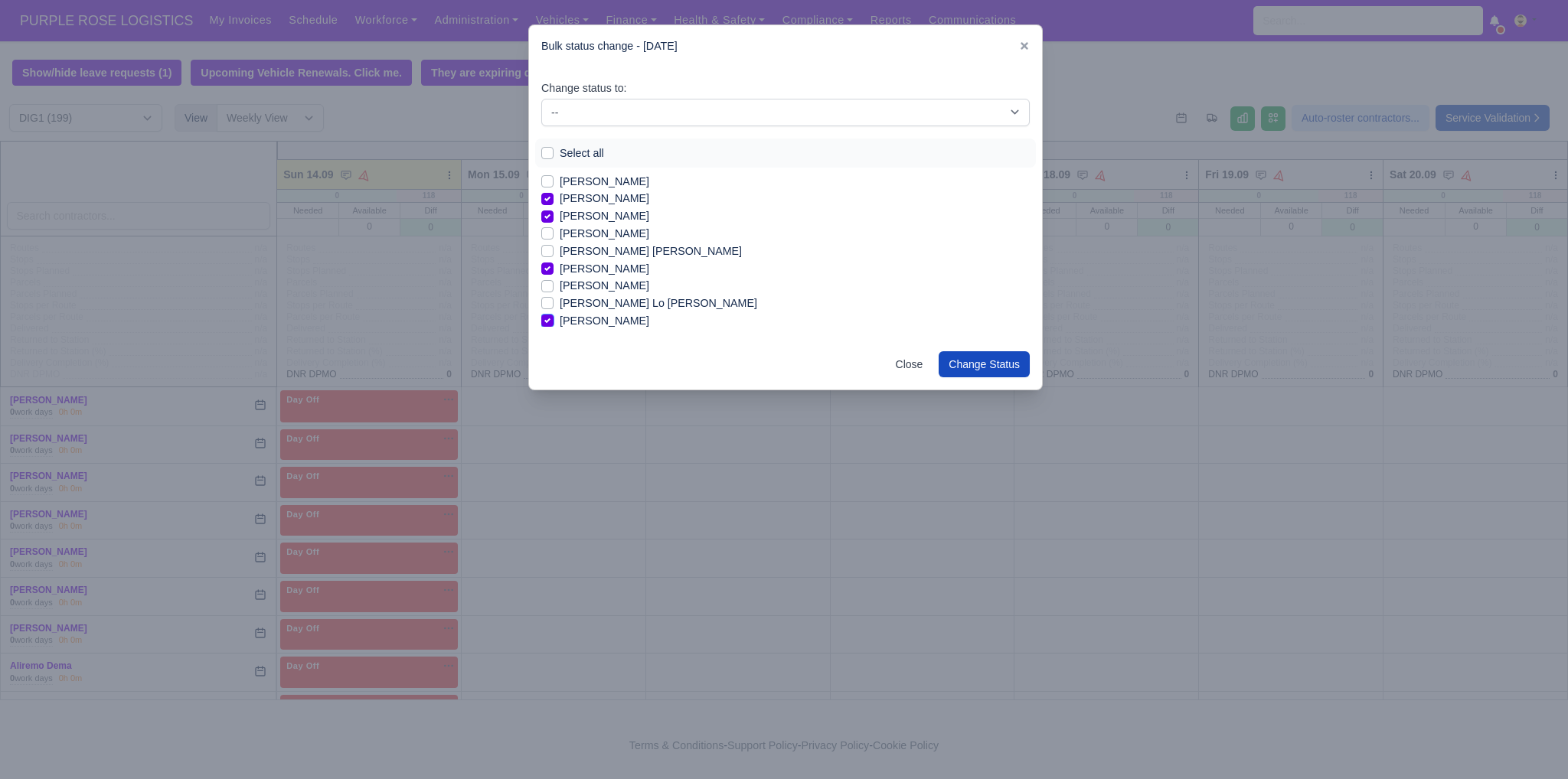
click at [553, 322] on input "Sezer Burak" at bounding box center [547, 318] width 12 height 12
click at [601, 322] on label "Sezer Burak" at bounding box center [604, 321] width 90 height 18
click at [553, 322] on input "Sezer Burak" at bounding box center [547, 318] width 12 height 12
checkbox input "true"
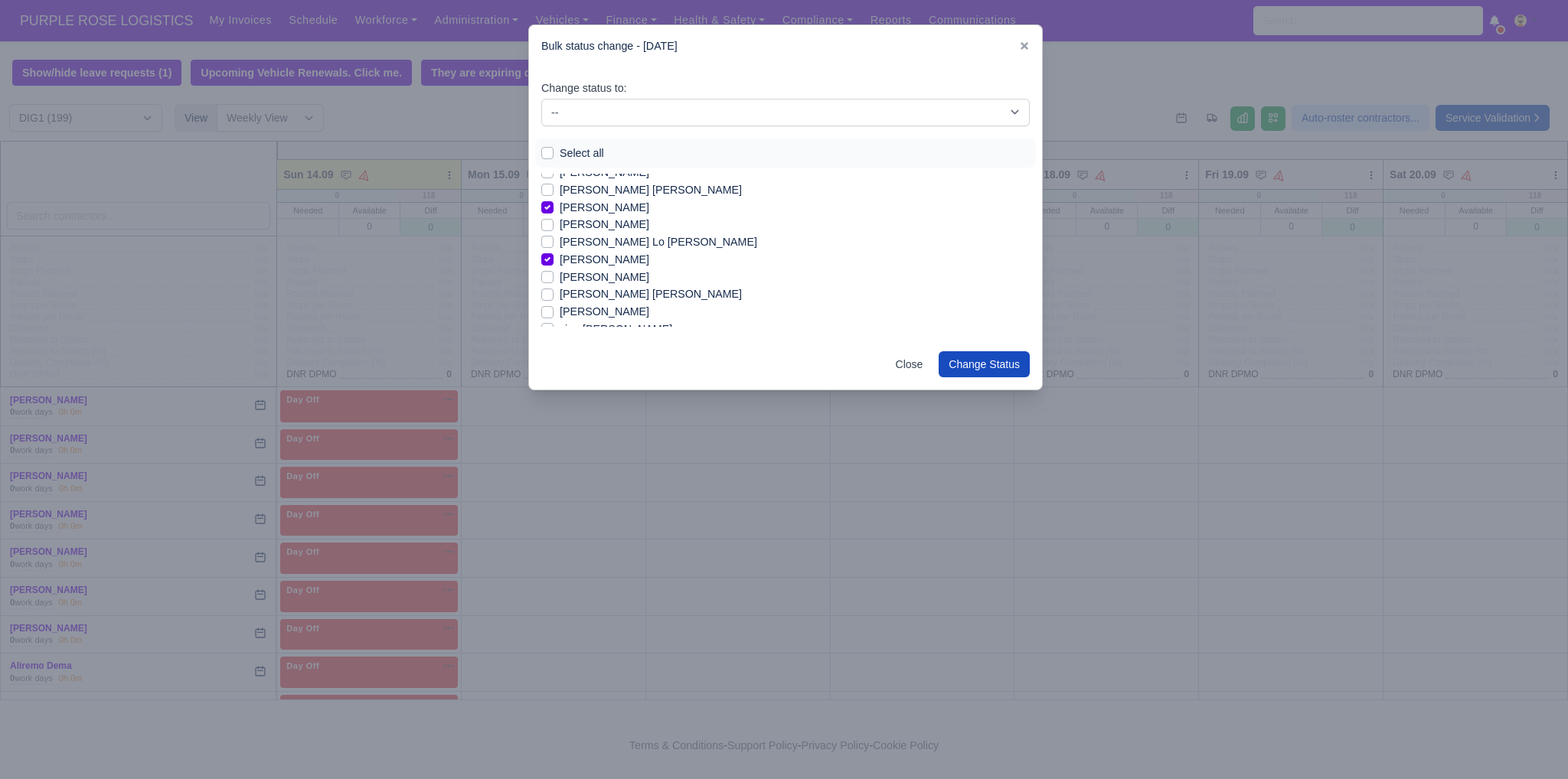
click at [554, 286] on div "Shaquille Dominic Amara" at bounding box center [786, 294] width 489 height 18
click at [560, 279] on label "Shallum Anderson" at bounding box center [604, 277] width 90 height 18
click at [551, 279] on input "Shallum Anderson" at bounding box center [547, 274] width 12 height 12
checkbox input "true"
click at [560, 292] on label "Shaquille Dominic Amara" at bounding box center [650, 294] width 182 height 18
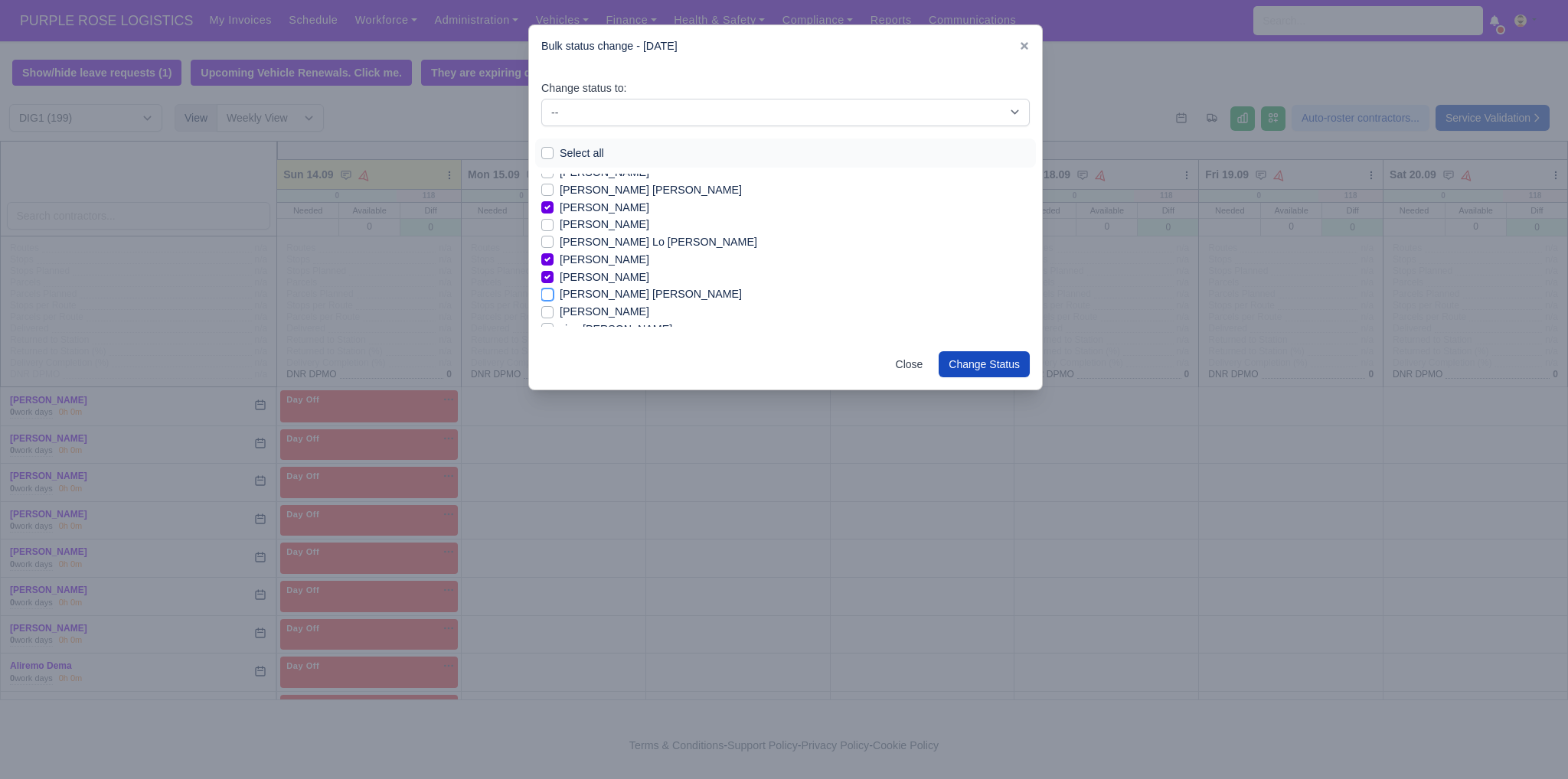
click at [545, 292] on input "Shaquille Dominic Amara" at bounding box center [547, 292] width 12 height 12
checkbox input "true"
click at [586, 272] on label "Yosif Yosifov" at bounding box center [604, 272] width 90 height 18
click at [553, 272] on input "Yosif Yosifov" at bounding box center [547, 269] width 12 height 12
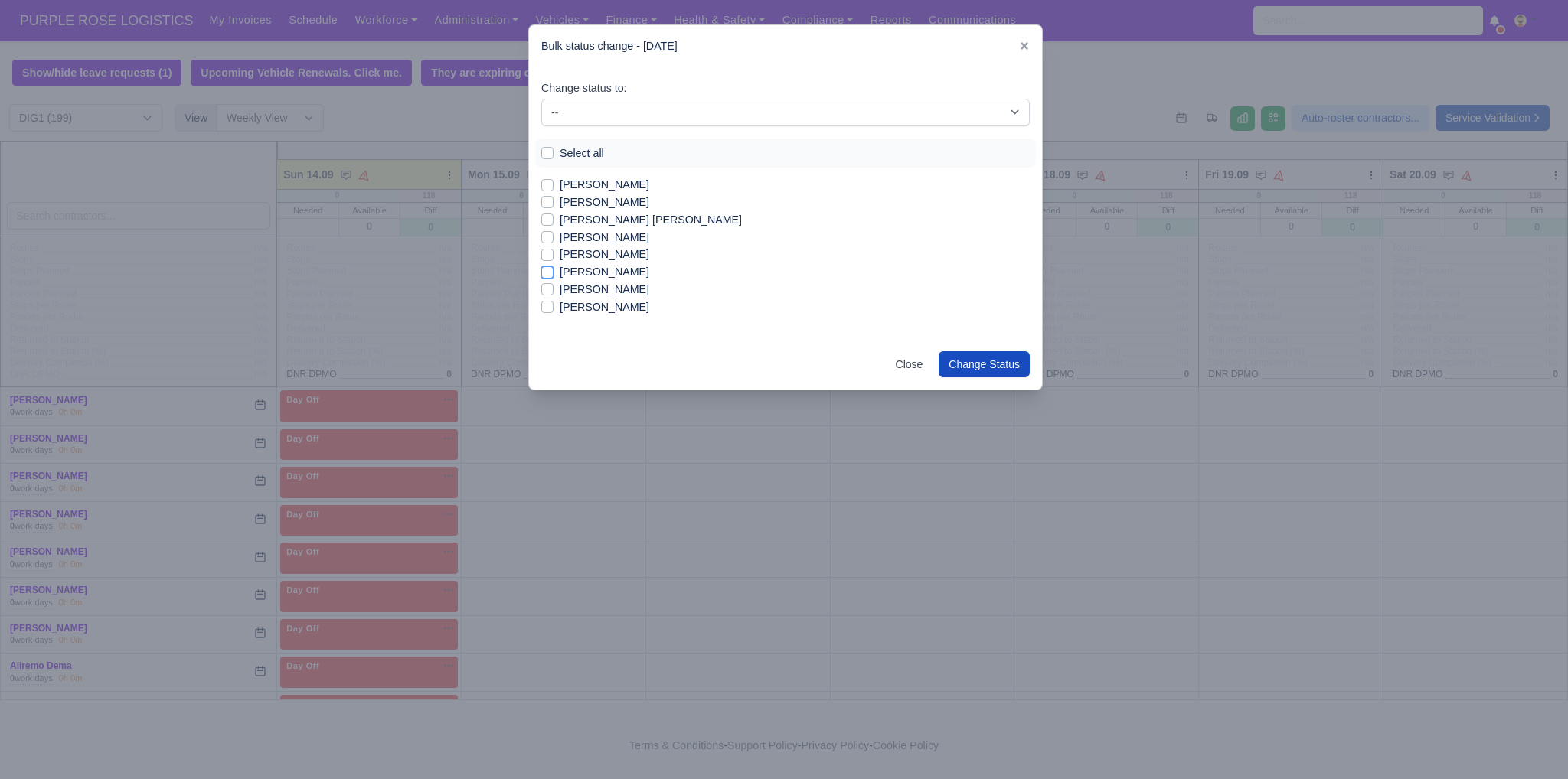
checkbox input "true"
click at [560, 186] on label "Abdullah Mohamed" at bounding box center [604, 186] width 90 height 18
click at [550, 186] on input "Abdullah Mohamed" at bounding box center [547, 184] width 12 height 12
checkbox input "true"
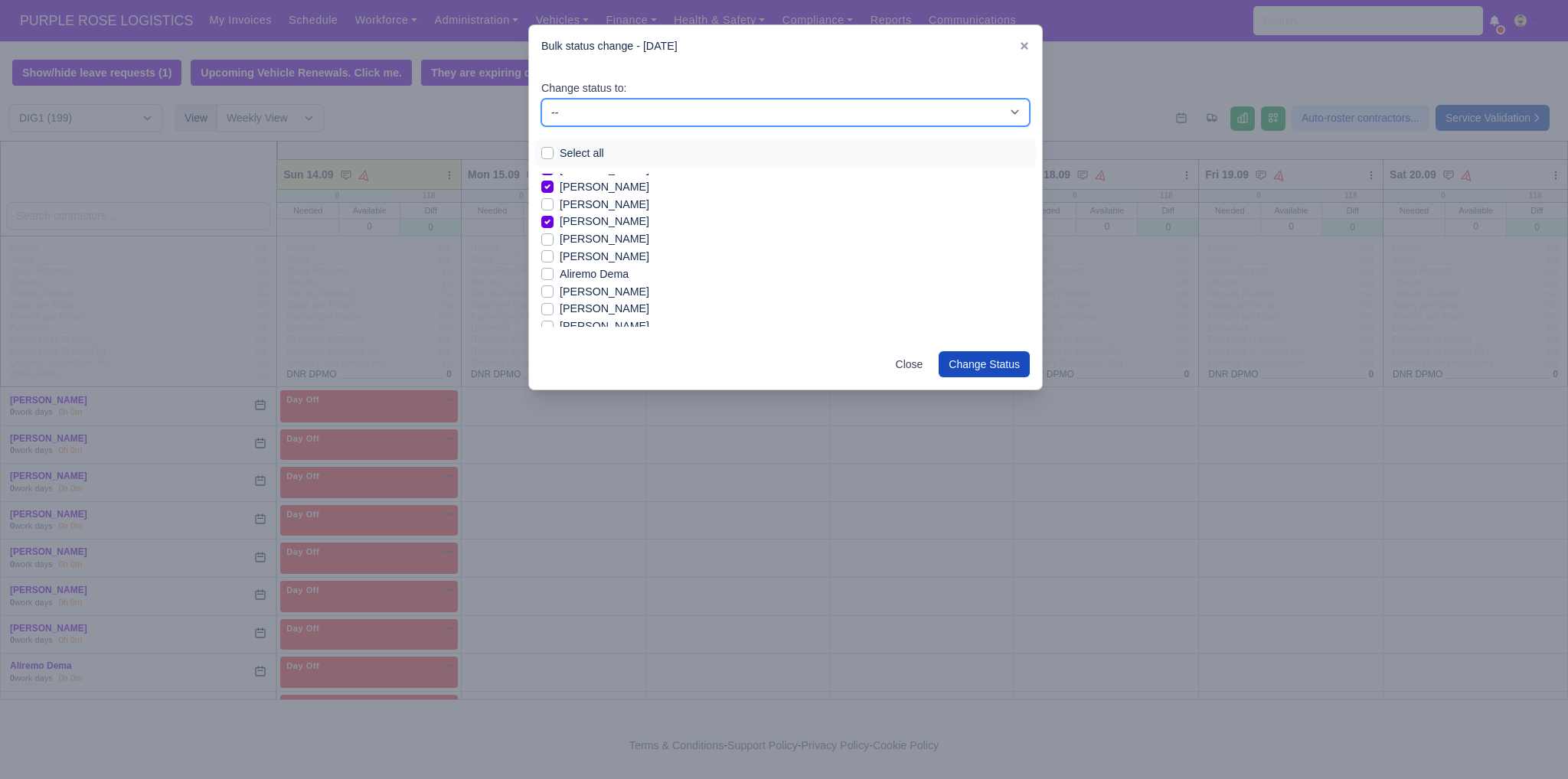
click at [611, 115] on select "-- Unasigned Available Day Off Stand By Other Depot" at bounding box center [786, 112] width 489 height 27
select select "Available"
click at [542, 98] on select "-- Unasigned Available Day Off Stand By Other Depot" at bounding box center [786, 112] width 489 height 27
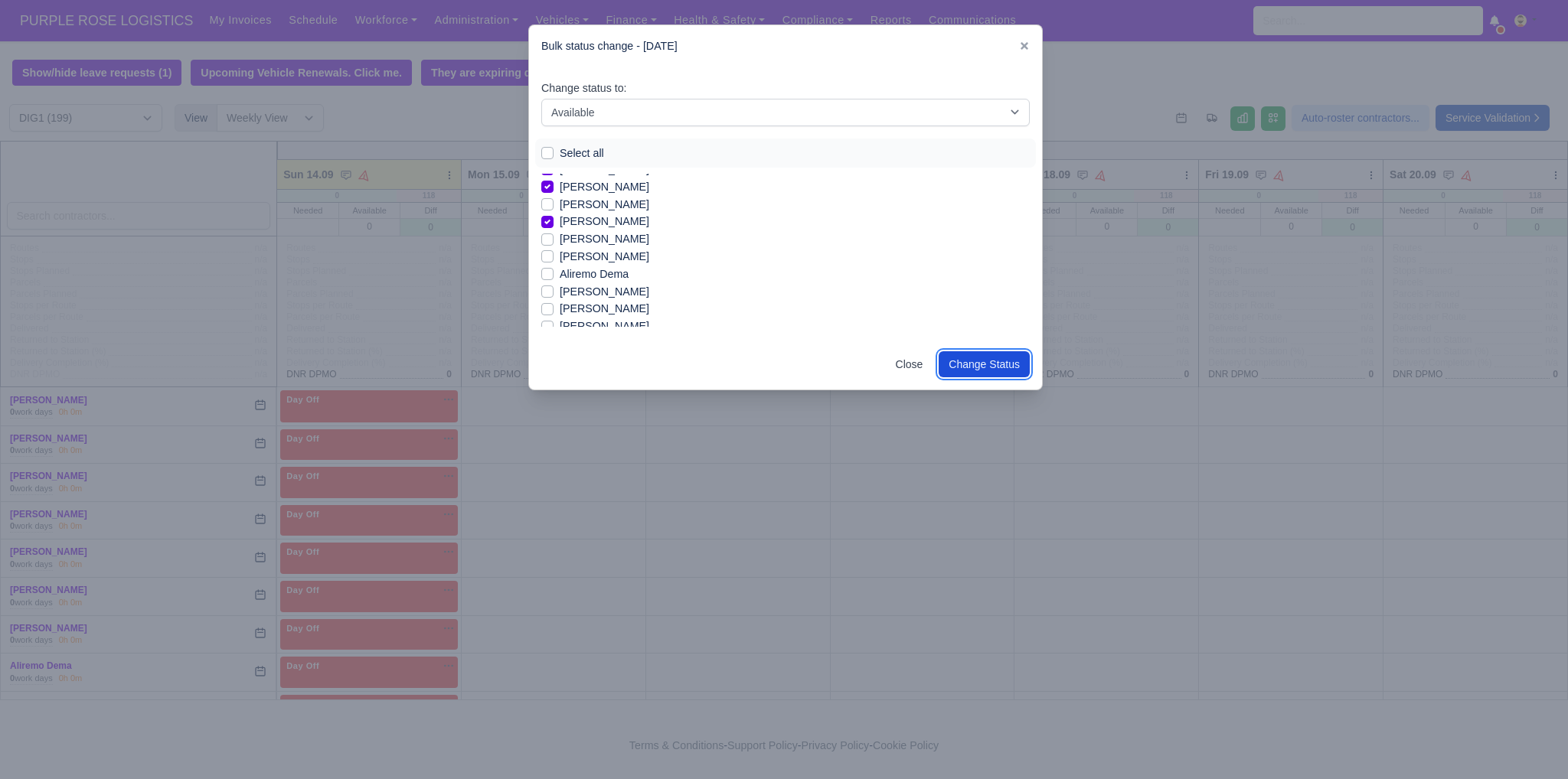
click at [999, 370] on button "Change Status" at bounding box center [984, 363] width 91 height 26
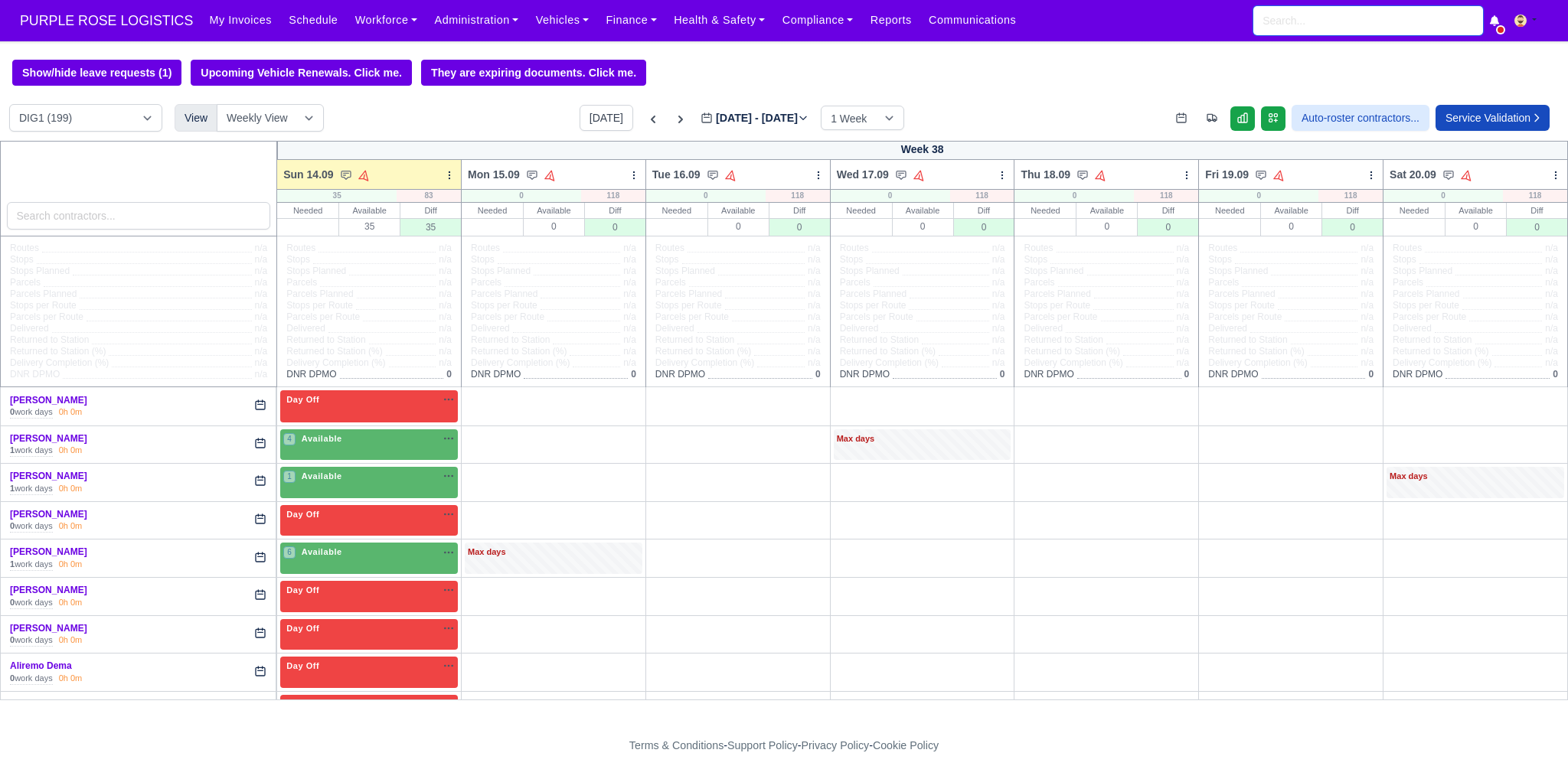
click at [1362, 14] on input "search" at bounding box center [1367, 20] width 230 height 29
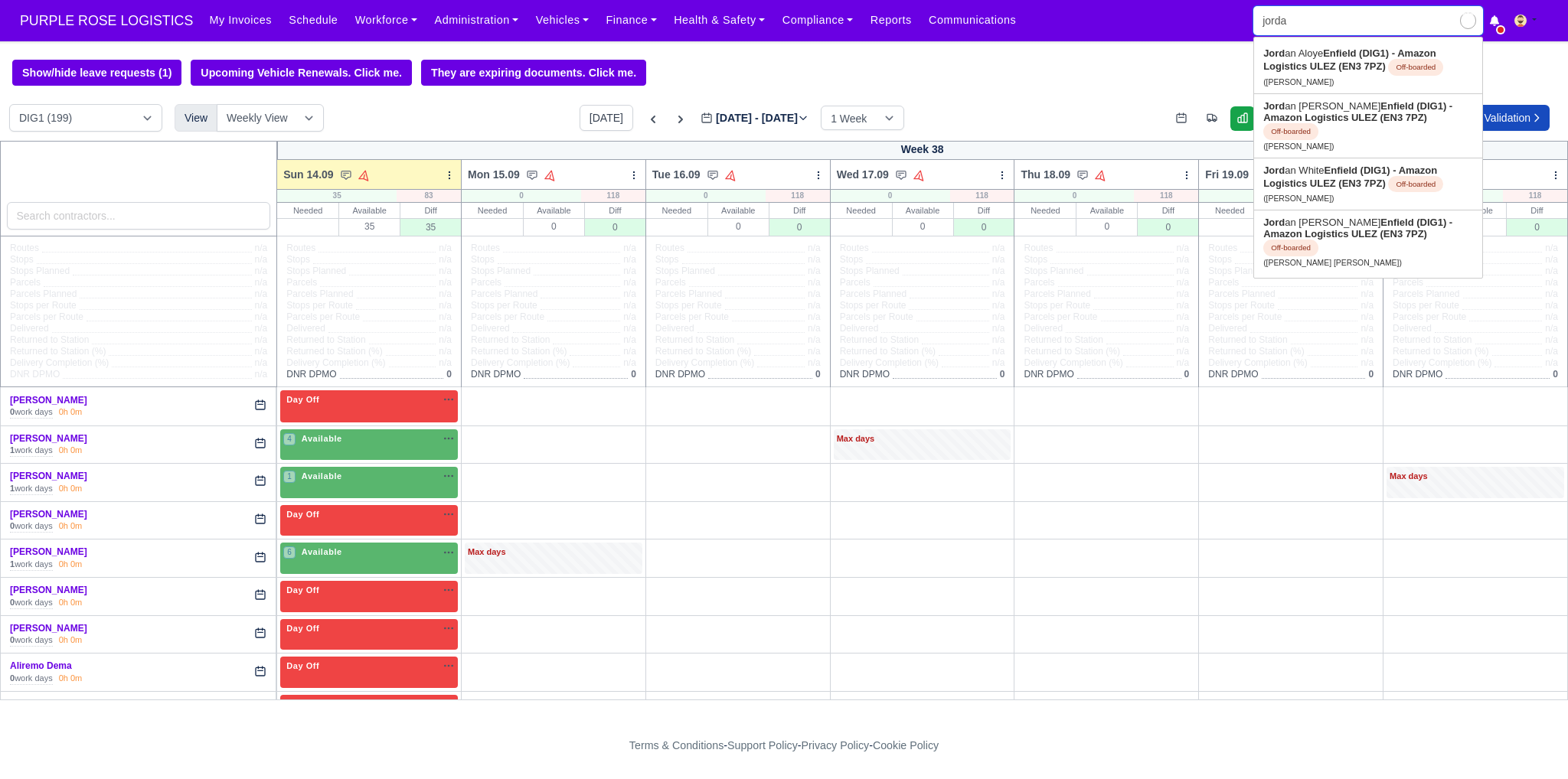
type input "jordan"
type input "jordan Aloye"
click at [1346, 76] on link "Jordan Aloye Enfield (DIG1) - Amazon Logistics ULEZ (EN3 7PZ) Off-boarded (Jord…" at bounding box center [1367, 67] width 228 height 52
type input "[PERSON_NAME]"
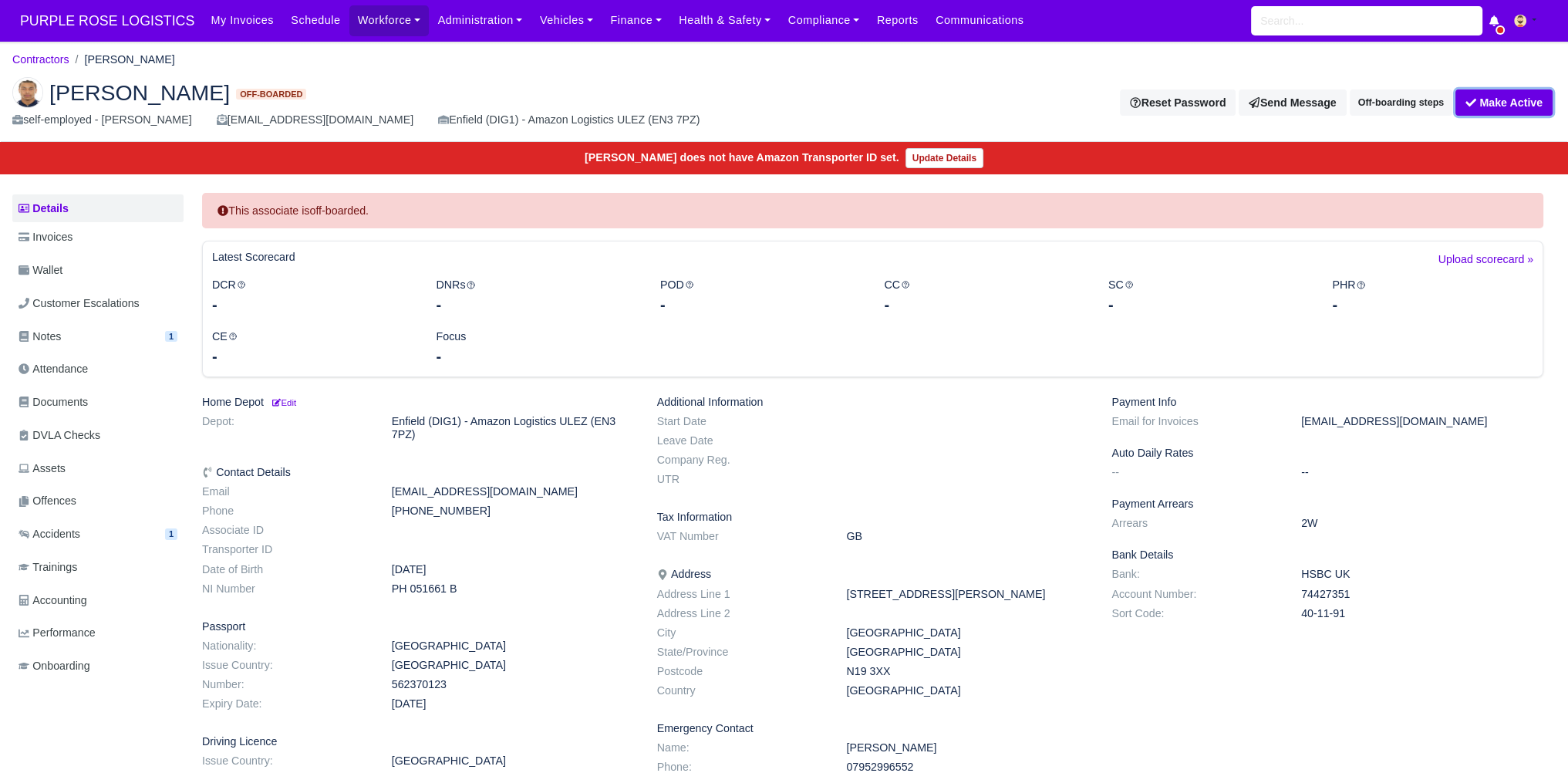
click at [1492, 99] on button "Make Active" at bounding box center [1504, 102] width 97 height 26
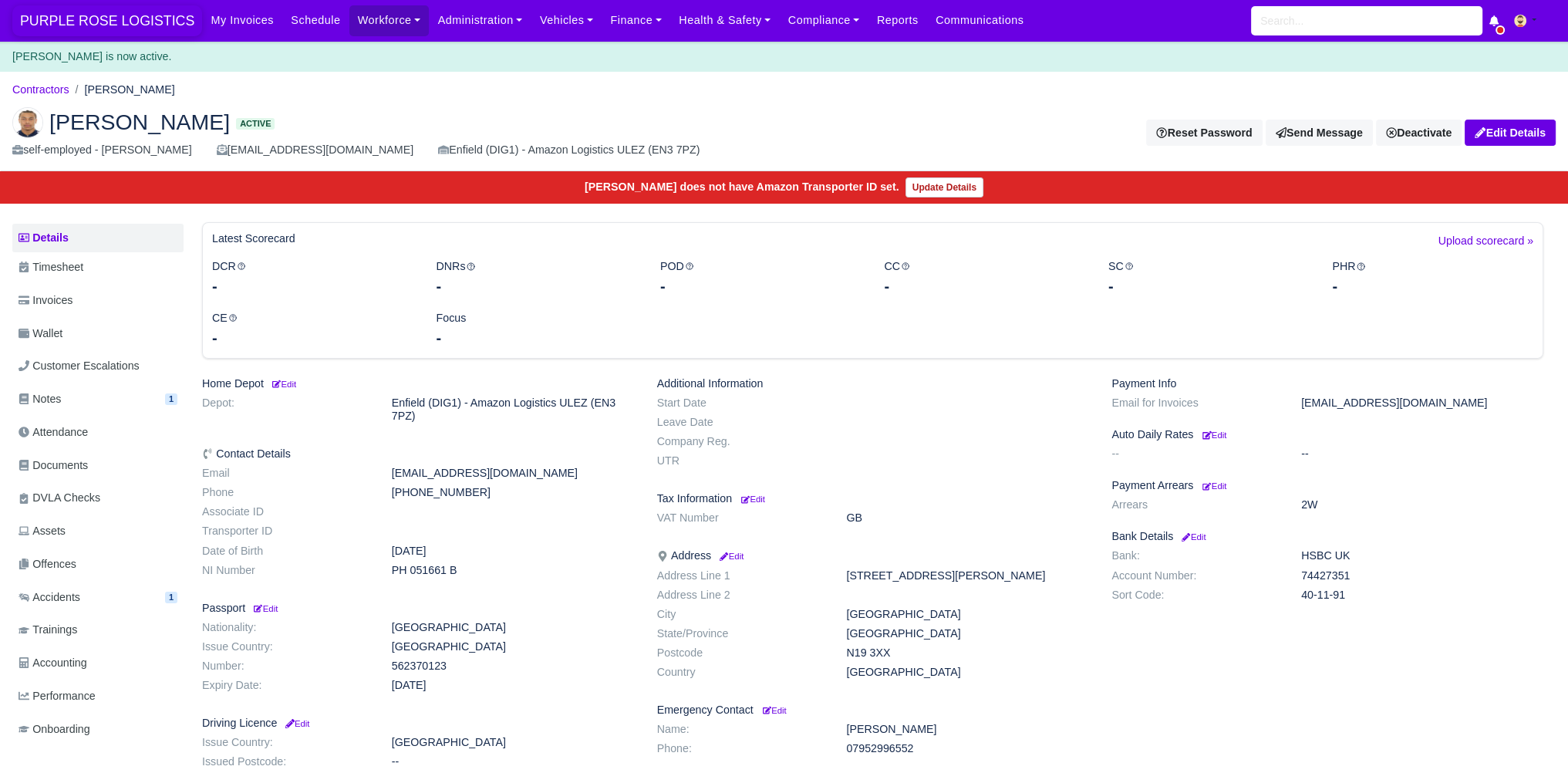
click at [98, 18] on span "PURPLE ROSE LOGISTICS" at bounding box center [107, 21] width 190 height 31
